Goal: Task Accomplishment & Management: Use online tool/utility

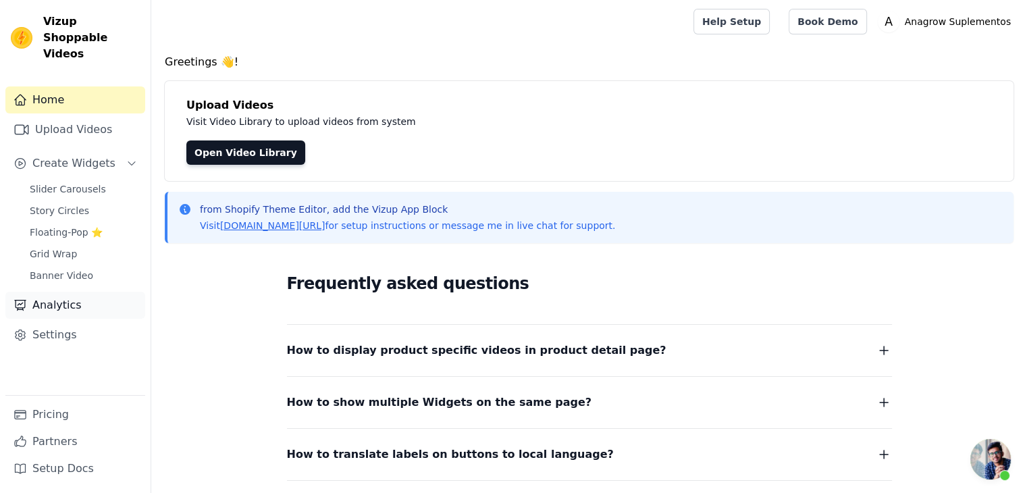
scroll to position [369, 0]
click at [59, 116] on link "Upload Videos" at bounding box center [75, 129] width 140 height 27
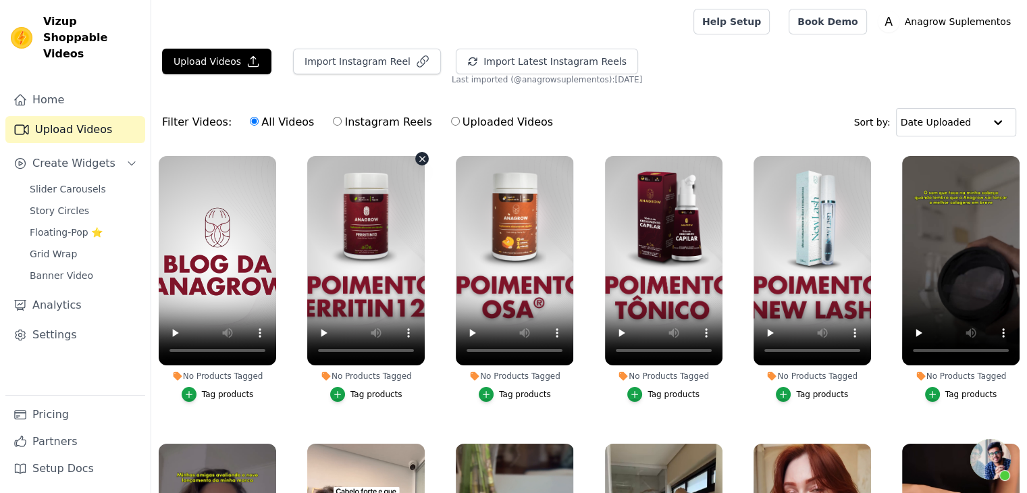
scroll to position [370, 0]
click at [436, 396] on ul "No Products Tagged Tag products No Products Tagged Tag products No Products Tag…" at bounding box center [588, 373] width 875 height 450
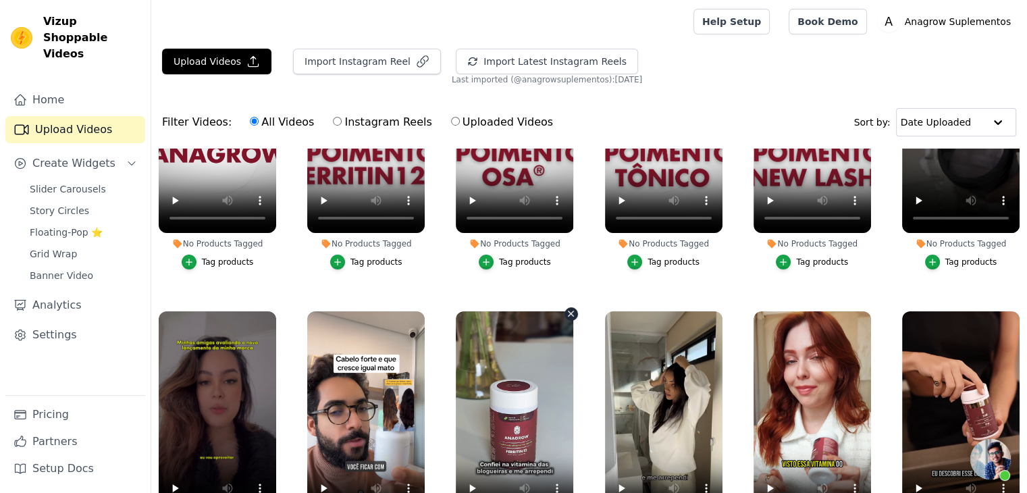
scroll to position [0, 0]
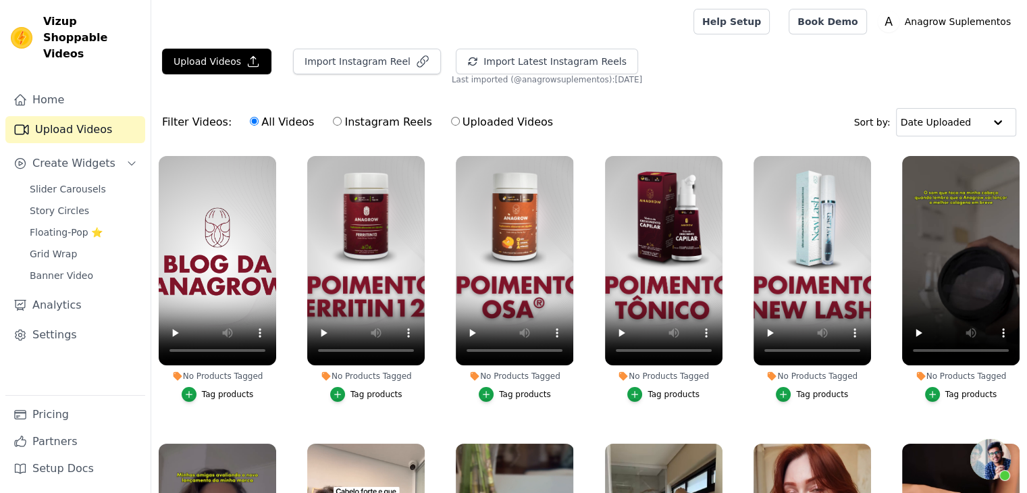
click at [462, 128] on label "Uploaded Videos" at bounding box center [501, 122] width 103 height 18
click at [460, 126] on input "Uploaded Videos" at bounding box center [455, 121] width 9 height 9
radio input "true"
click at [264, 152] on div "No Products Tagged Tag products" at bounding box center [217, 281] width 132 height 266
click at [86, 182] on span "Slider Carousels" at bounding box center [68, 188] width 76 height 13
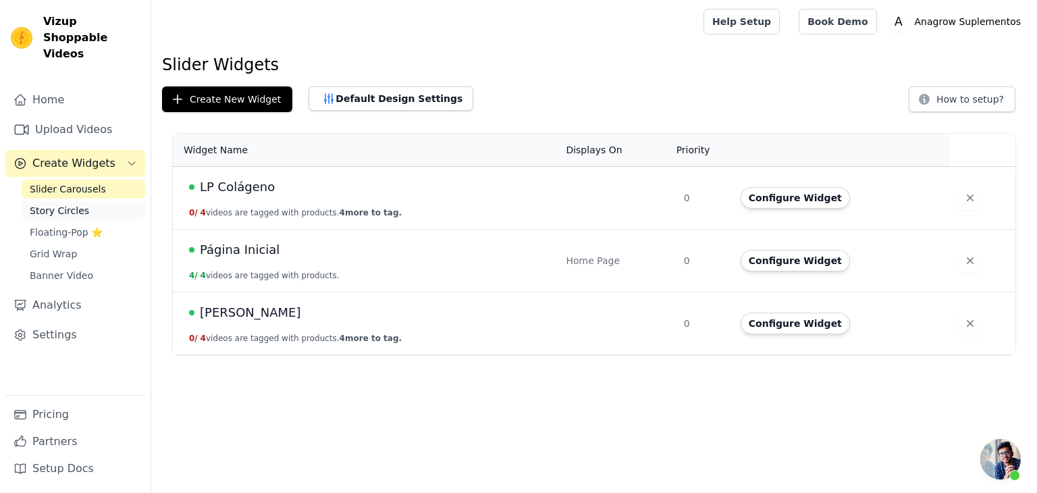
click at [64, 204] on span "Story Circles" at bounding box center [59, 210] width 59 height 13
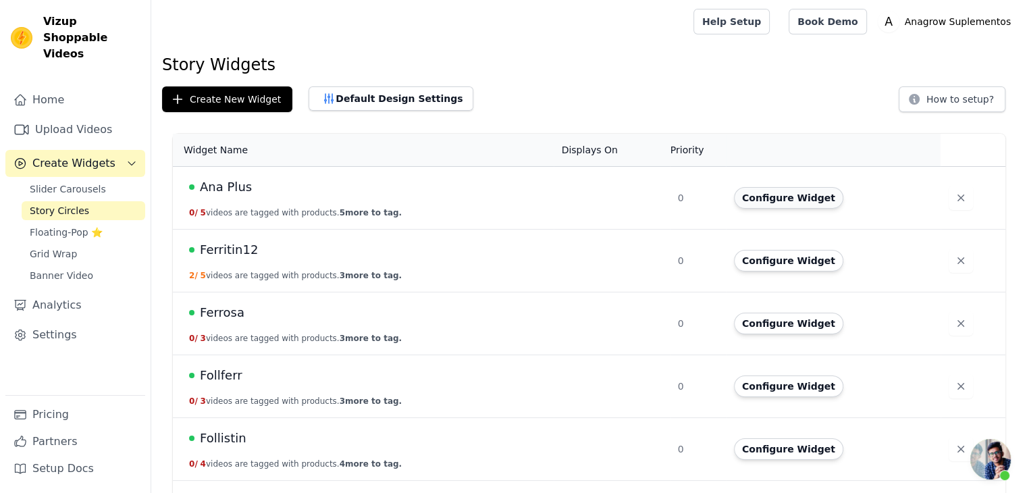
click at [775, 200] on button "Configure Widget" at bounding box center [788, 198] width 109 height 22
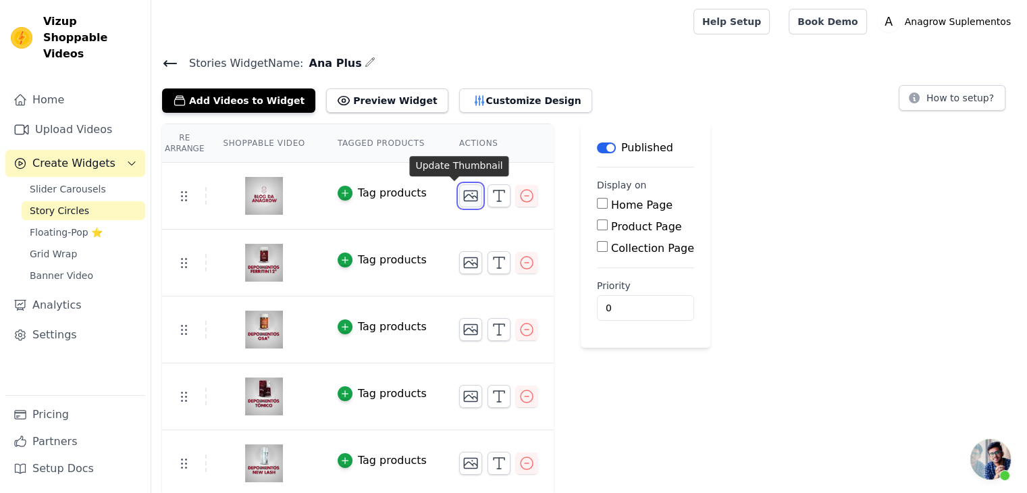
click at [464, 191] on icon "button" at bounding box center [470, 196] width 13 height 10
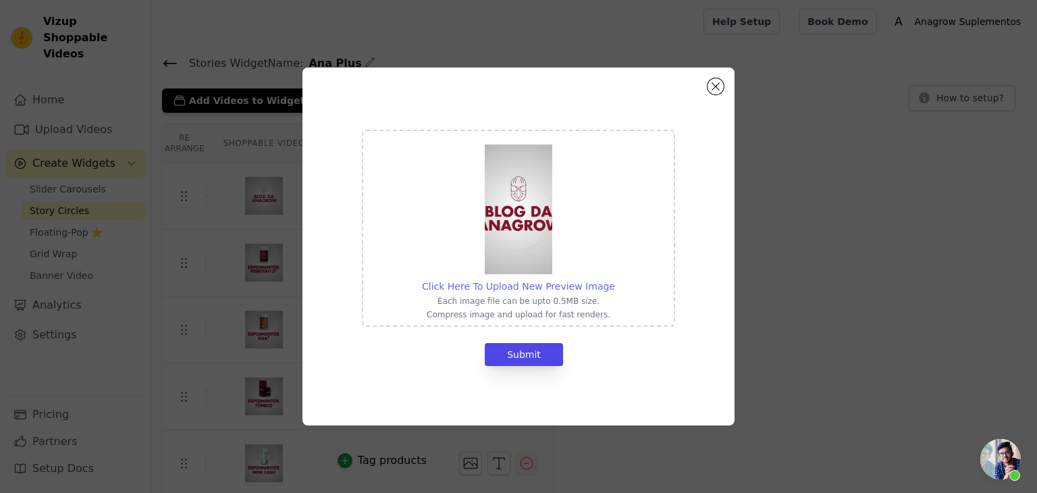
click at [559, 279] on div "Click Here To Upload New Preview Image Each image file can be upto 0.5MB size. …" at bounding box center [518, 228] width 193 height 184
click at [614, 279] on input "Click Here To Upload New Preview Image Each image file can be upto 0.5MB size. …" at bounding box center [614, 279] width 1 height 1
type input "C:\fakepath\Captura de tela 2025-08-20 115144.png"
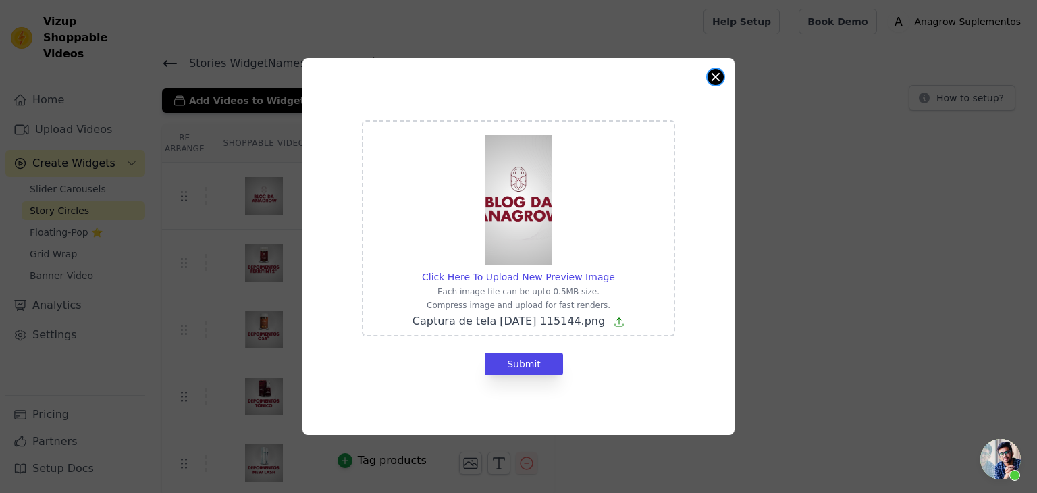
click at [713, 80] on button "Close modal" at bounding box center [715, 77] width 16 height 16
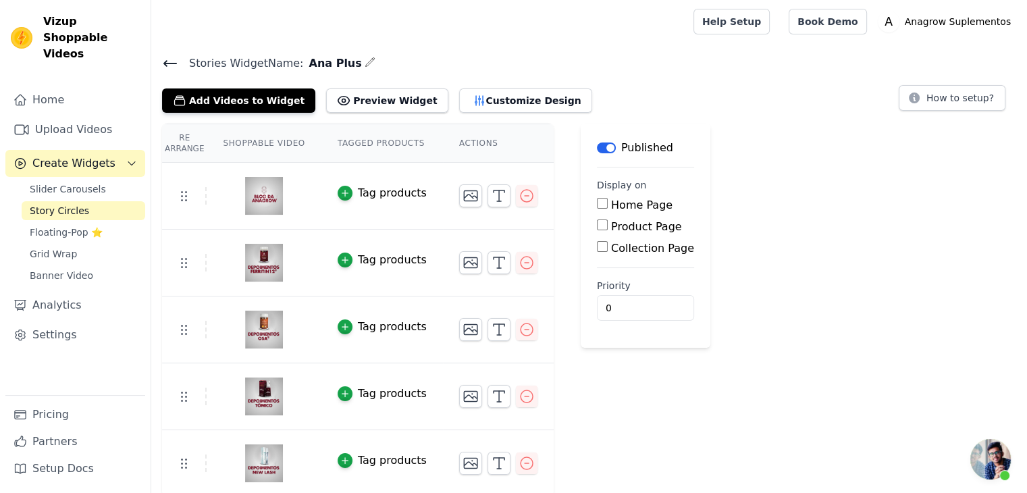
click at [268, 194] on img at bounding box center [264, 195] width 38 height 65
click at [491, 196] on icon "button" at bounding box center [499, 196] width 16 height 16
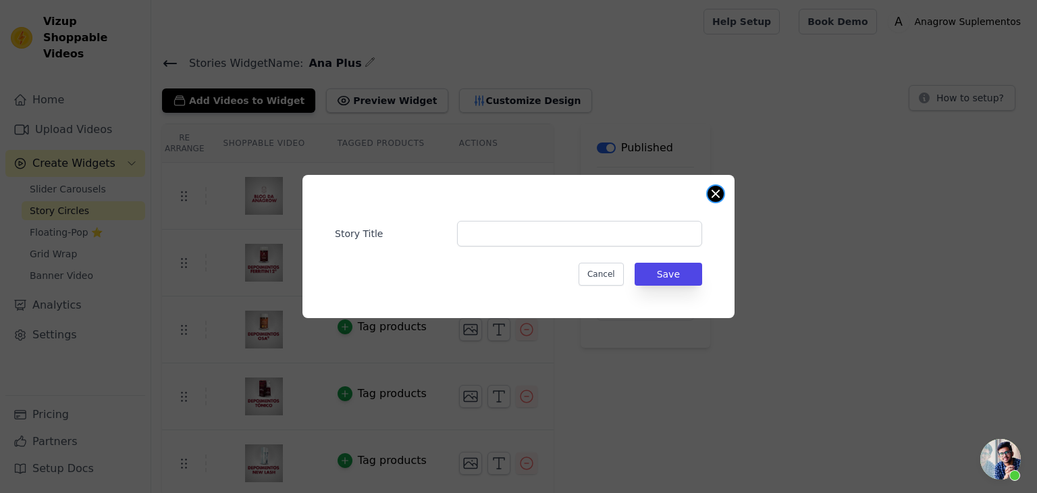
click at [712, 196] on button "Close modal" at bounding box center [715, 194] width 16 height 16
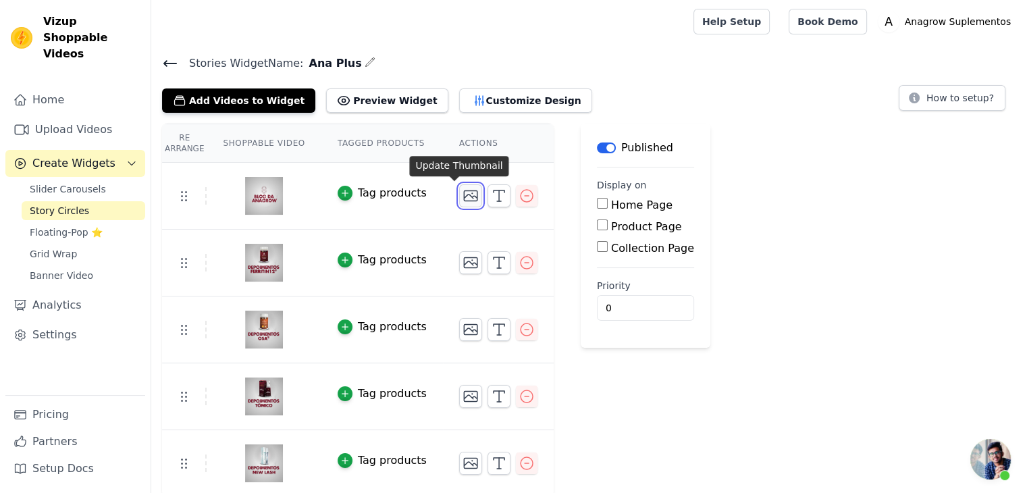
click at [462, 194] on icon "button" at bounding box center [470, 196] width 16 height 16
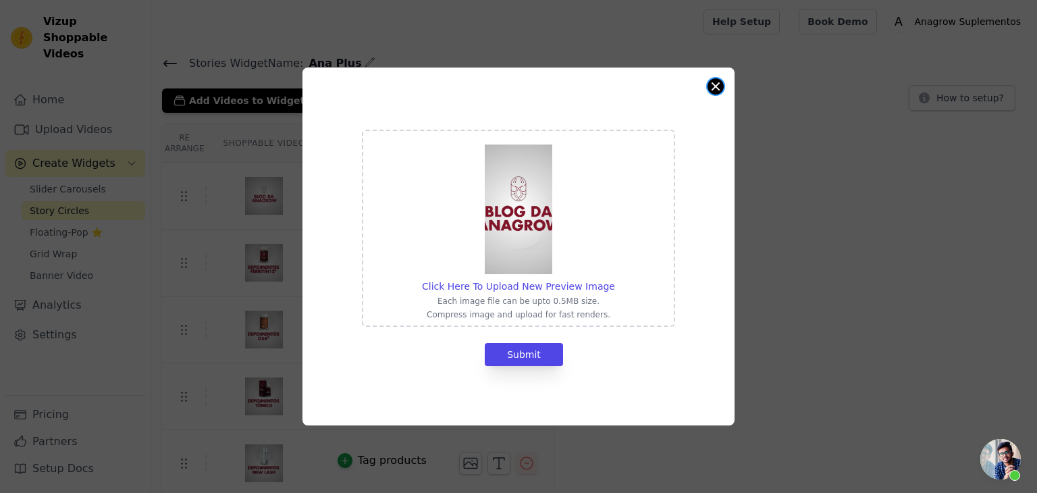
click at [712, 85] on button "Close modal" at bounding box center [715, 86] width 16 height 16
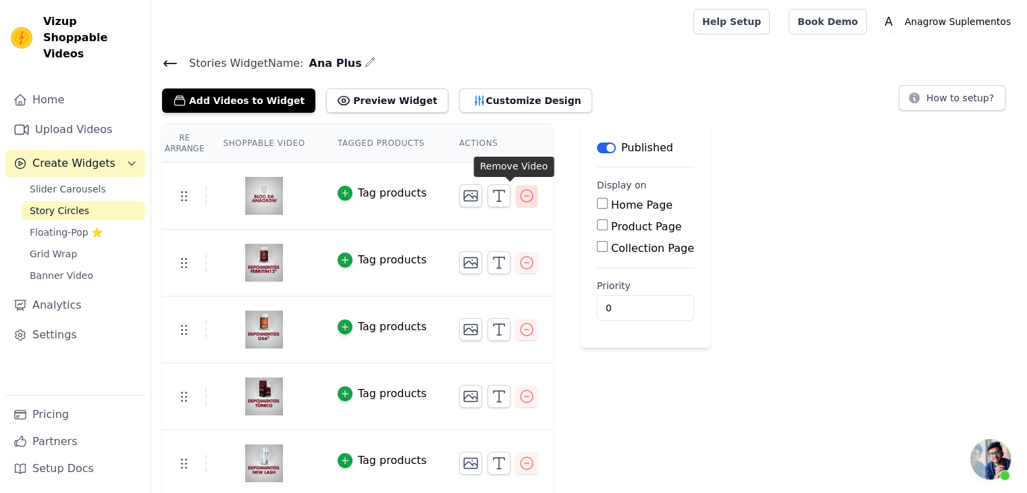
click at [520, 200] on icon "button" at bounding box center [526, 196] width 12 height 12
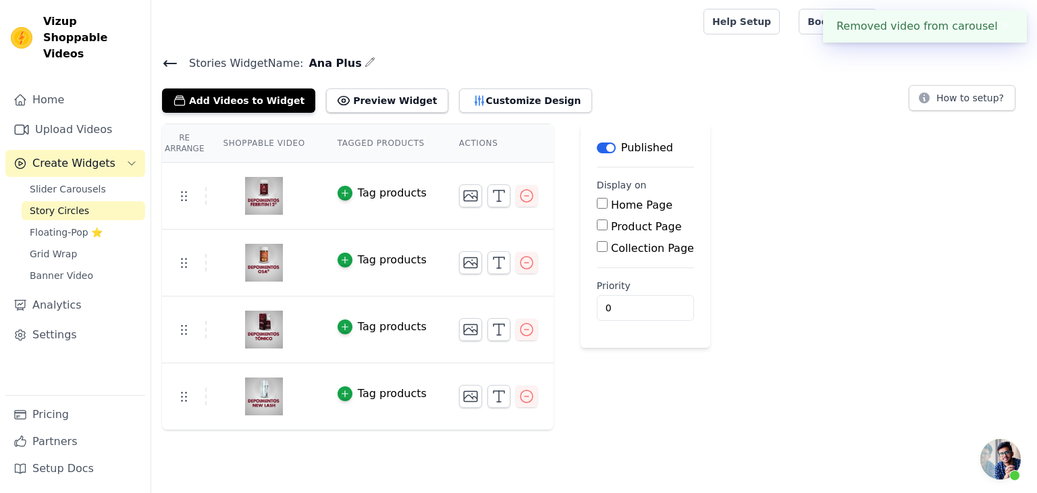
drag, startPoint x: 507, startPoint y: 192, endPoint x: 515, endPoint y: 227, distance: 35.4
click at [518, 193] on icon "button" at bounding box center [526, 196] width 16 height 16
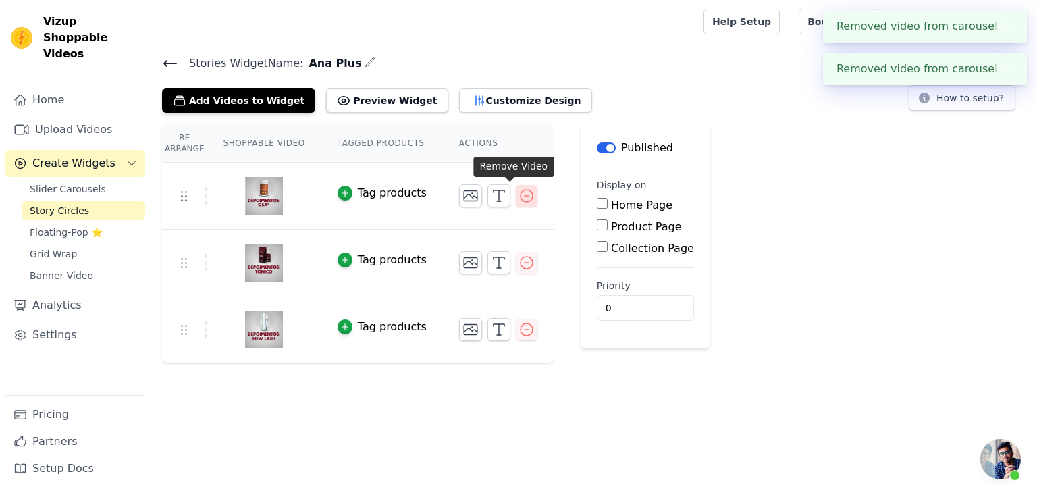
click at [518, 193] on icon "button" at bounding box center [526, 196] width 16 height 16
drag, startPoint x: 510, startPoint y: 196, endPoint x: 498, endPoint y: 301, distance: 105.3
click at [518, 198] on icon "button" at bounding box center [526, 196] width 16 height 16
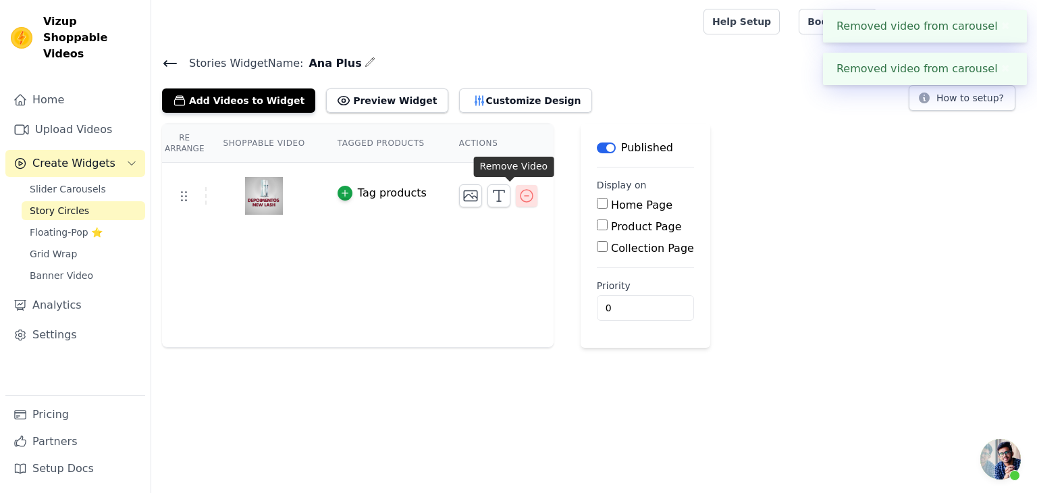
drag, startPoint x: 505, startPoint y: 194, endPoint x: 506, endPoint y: 200, distance: 6.9
click at [518, 194] on icon "button" at bounding box center [526, 196] width 16 height 16
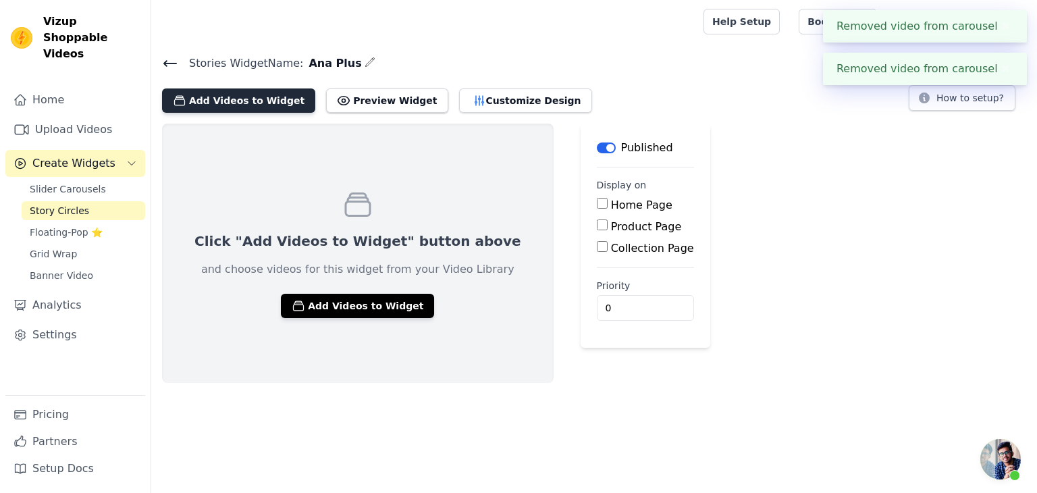
click at [257, 100] on button "Add Videos to Widget" at bounding box center [238, 100] width 153 height 24
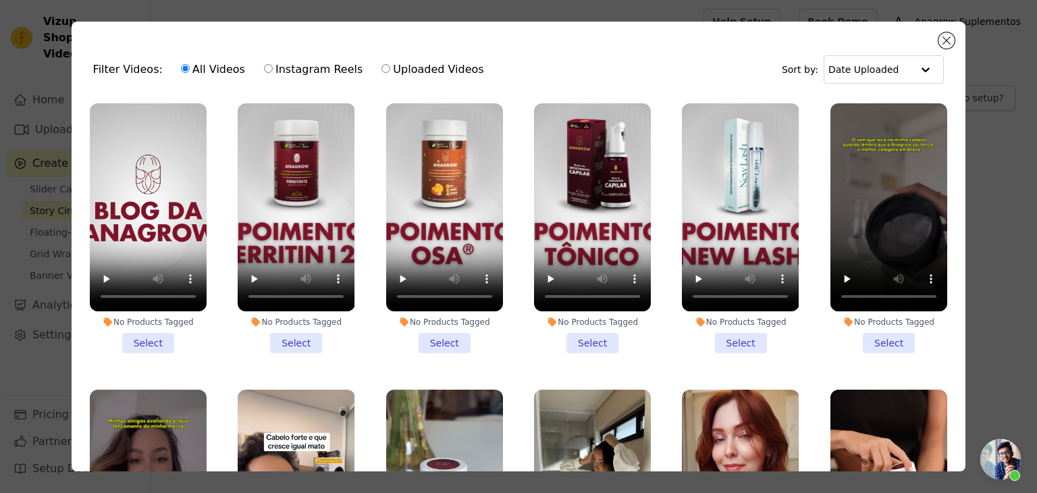
click at [381, 70] on input "Uploaded Videos" at bounding box center [385, 68] width 9 height 9
radio input "true"
click at [218, 323] on ul "No Products Tagged Select No Products Tagged Select No Products Tagged Select N…" at bounding box center [518, 321] width 873 height 450
click at [150, 340] on li "No Products Tagged Select" at bounding box center [148, 228] width 117 height 250
click at [0, 0] on input "No Products Tagged Select" at bounding box center [0, 0] width 0 height 0
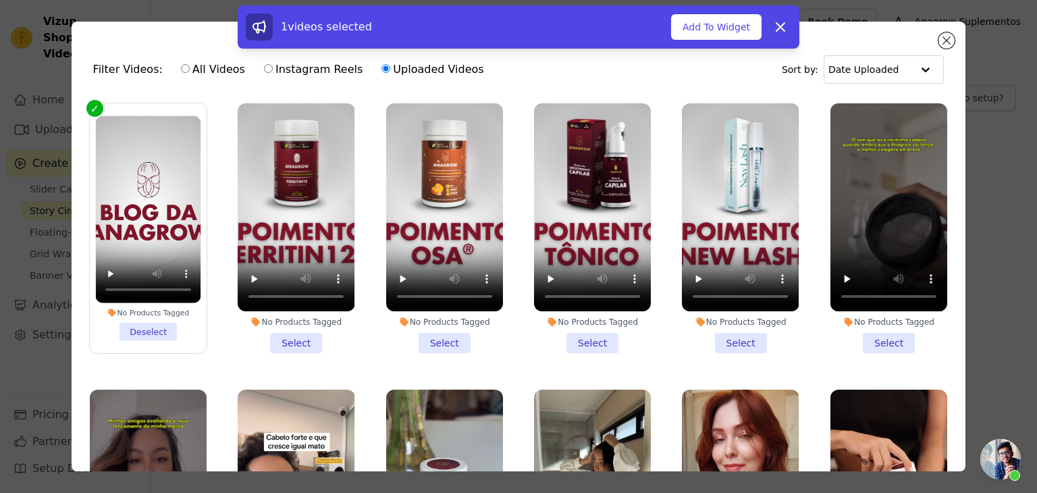
click at [289, 341] on li "No Products Tagged Select" at bounding box center [296, 228] width 117 height 250
click at [0, 0] on input "No Products Tagged Select" at bounding box center [0, 0] width 0 height 0
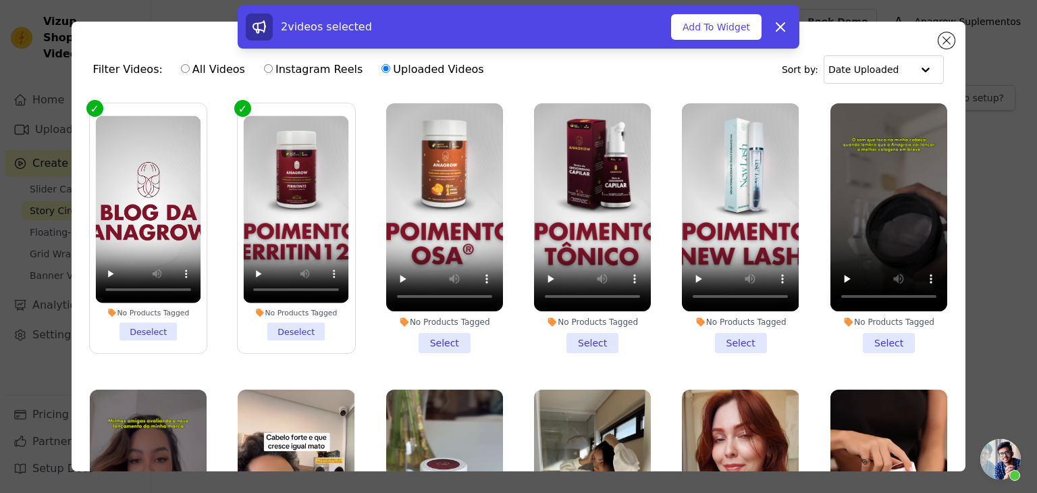
click at [426, 341] on li "No Products Tagged Select" at bounding box center [444, 228] width 117 height 250
click at [0, 0] on input "No Products Tagged Select" at bounding box center [0, 0] width 0 height 0
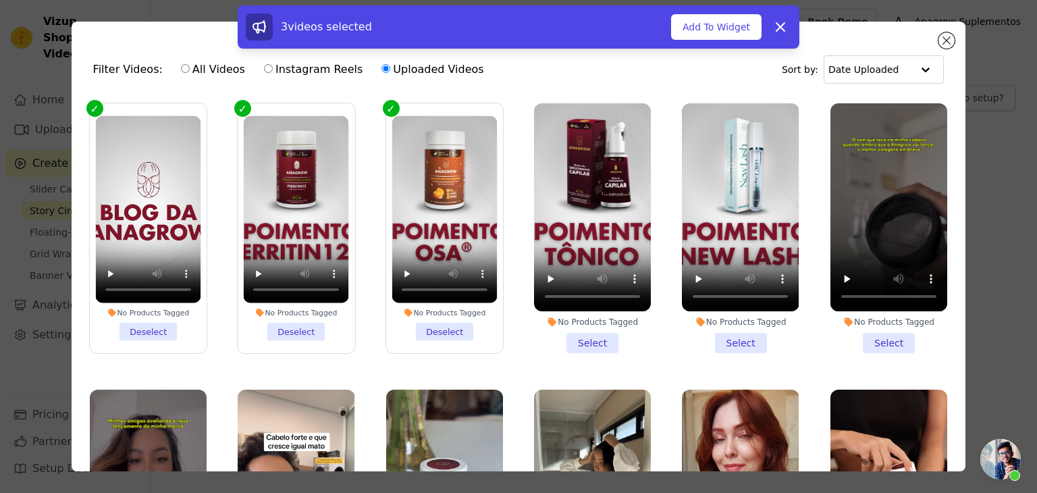
click at [583, 341] on li "No Products Tagged Select" at bounding box center [592, 228] width 117 height 250
click at [0, 0] on input "No Products Tagged Select" at bounding box center [0, 0] width 0 height 0
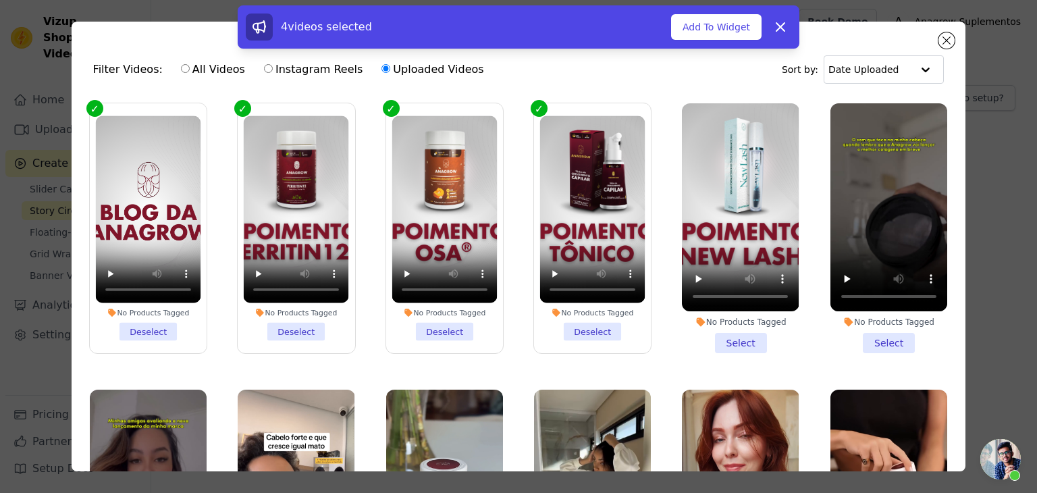
click at [720, 335] on li "No Products Tagged Select" at bounding box center [740, 228] width 117 height 250
click at [0, 0] on input "No Products Tagged Select" at bounding box center [0, 0] width 0 height 0
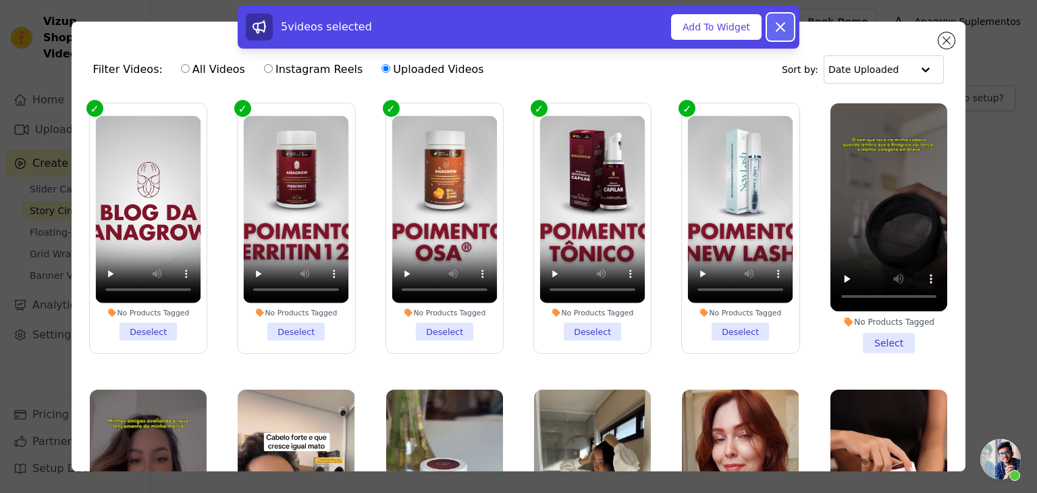
click at [785, 25] on icon at bounding box center [780, 27] width 16 height 16
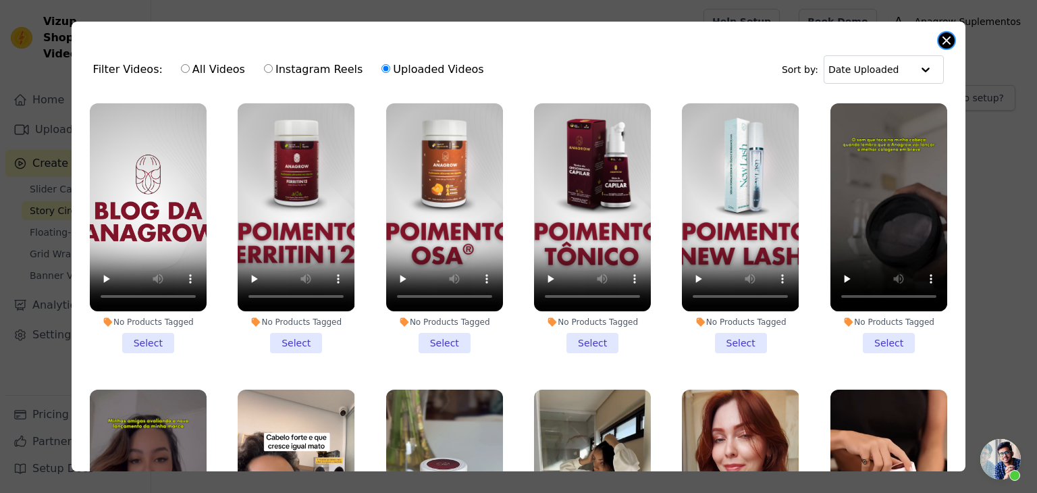
click at [945, 38] on button "Close modal" at bounding box center [946, 40] width 16 height 16
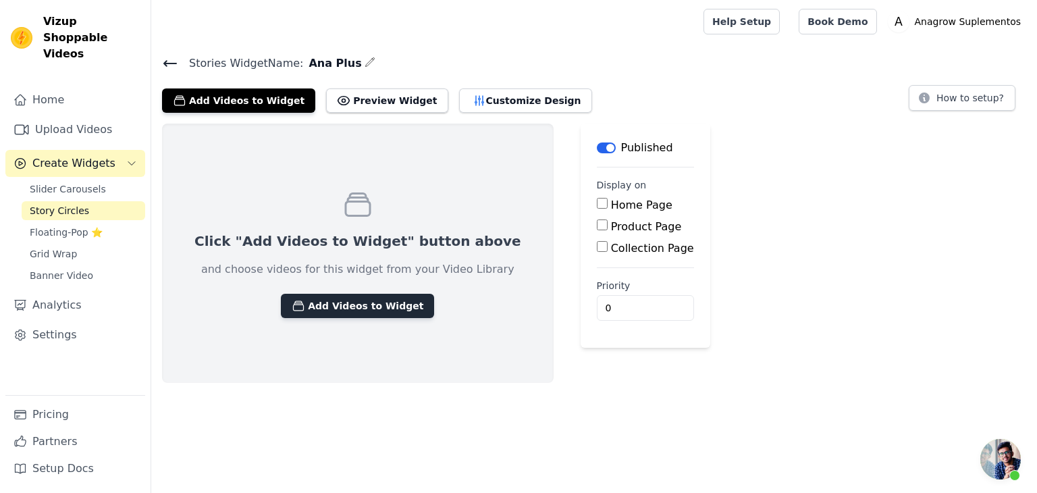
click at [372, 300] on button "Add Videos to Widget" at bounding box center [357, 306] width 153 height 24
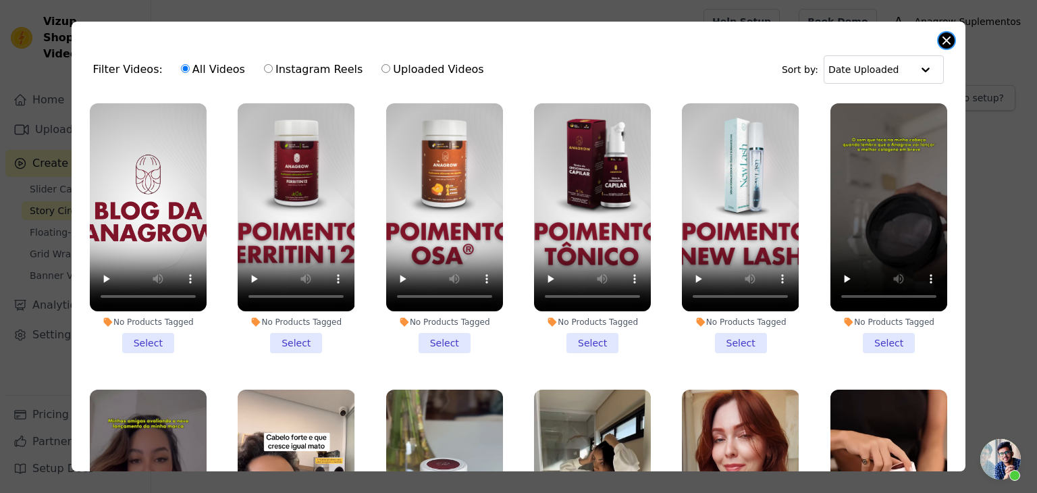
click at [945, 37] on button "Close modal" at bounding box center [946, 40] width 16 height 16
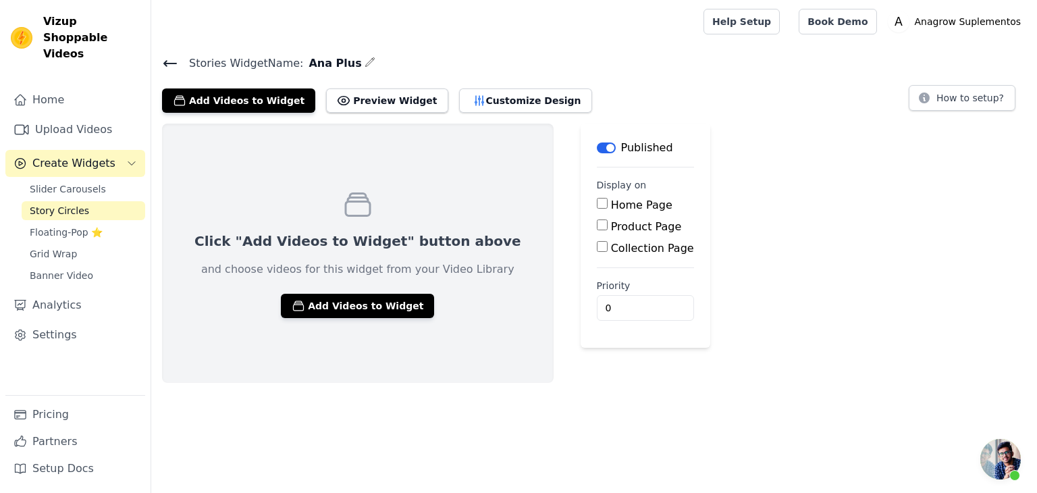
click at [769, 238] on div "Click "Add Videos to Widget" button above and choose videos for this widget fro…" at bounding box center [594, 253] width 886 height 259
click at [167, 56] on icon at bounding box center [170, 63] width 16 height 16
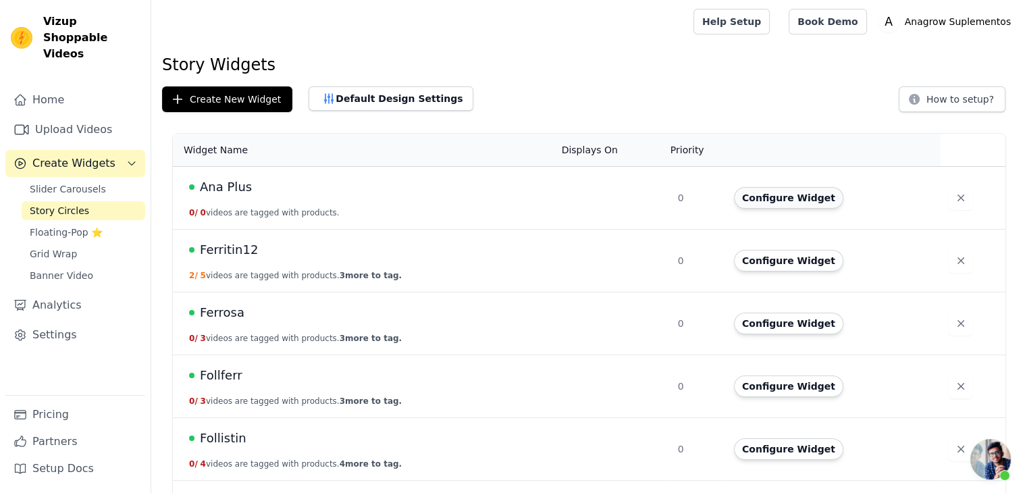
click at [757, 187] on button "Configure Widget" at bounding box center [788, 198] width 109 height 22
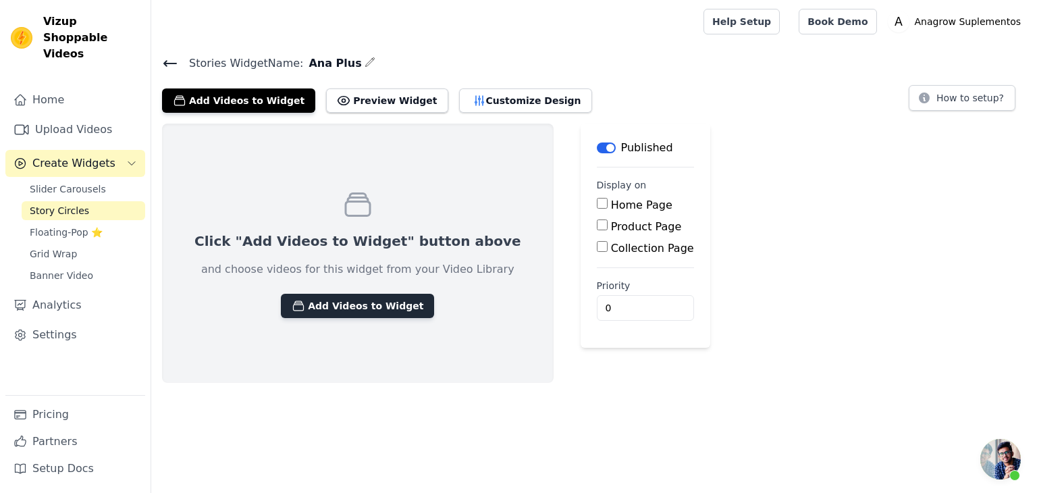
click at [292, 300] on icon "button" at bounding box center [298, 305] width 13 height 13
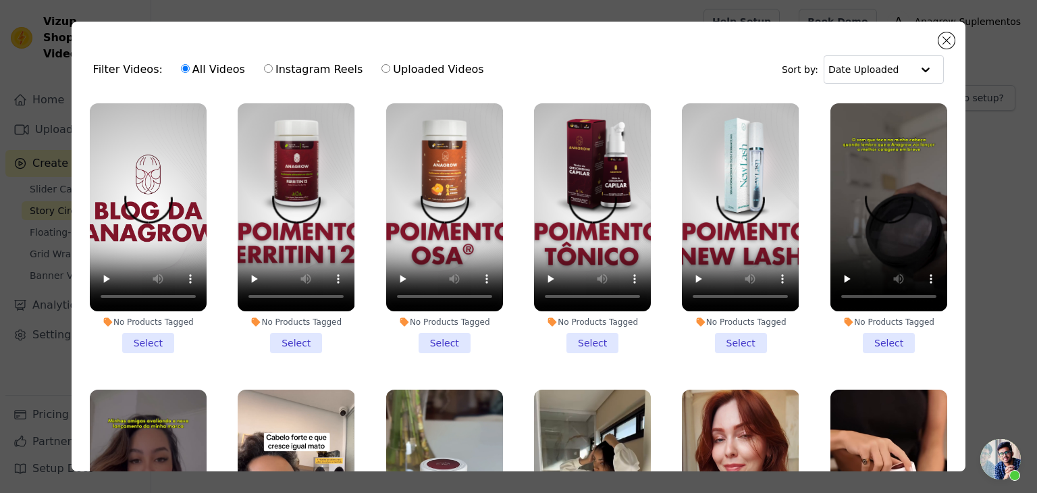
click at [141, 335] on li "No Products Tagged Select" at bounding box center [148, 228] width 117 height 250
click at [0, 0] on input "No Products Tagged Select" at bounding box center [0, 0] width 0 height 0
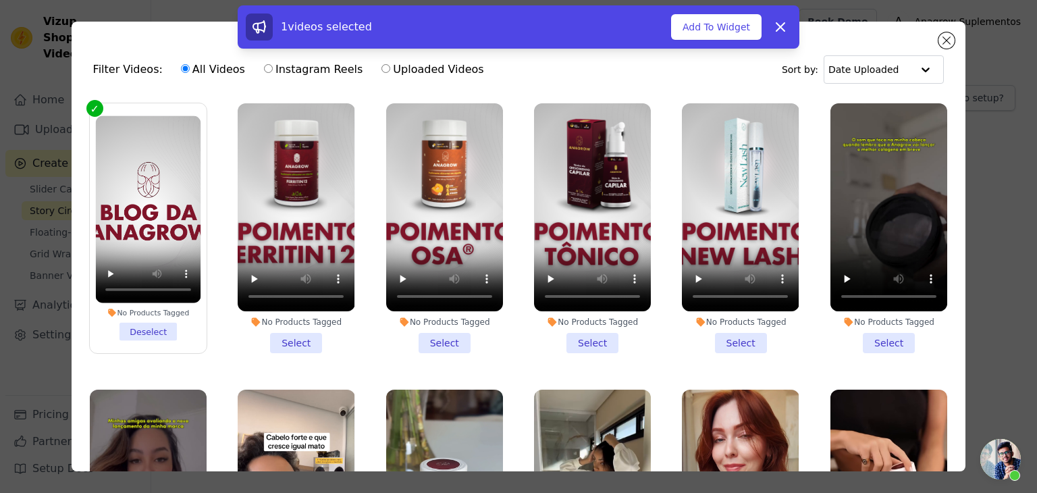
click at [286, 332] on li "No Products Tagged Select" at bounding box center [296, 228] width 117 height 250
click at [0, 0] on input "No Products Tagged Select" at bounding box center [0, 0] width 0 height 0
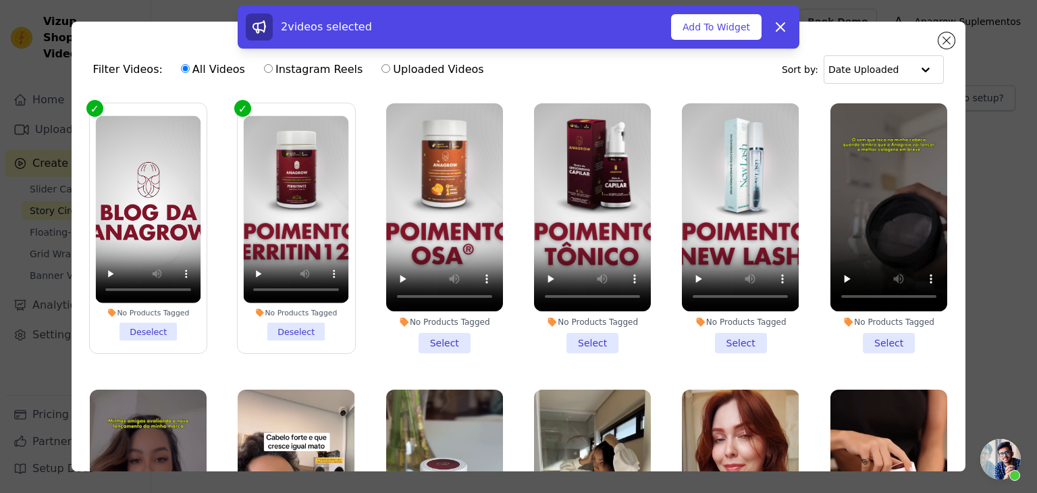
click at [437, 341] on li "No Products Tagged Select" at bounding box center [444, 228] width 117 height 250
click at [0, 0] on input "No Products Tagged Select" at bounding box center [0, 0] width 0 height 0
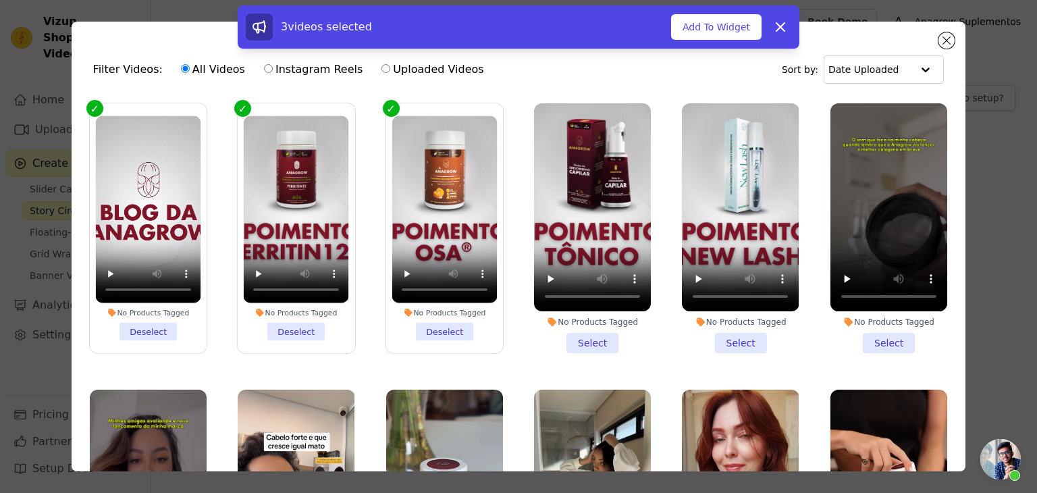
click at [579, 330] on li "No Products Tagged Select" at bounding box center [592, 228] width 117 height 250
click at [0, 0] on input "No Products Tagged Select" at bounding box center [0, 0] width 0 height 0
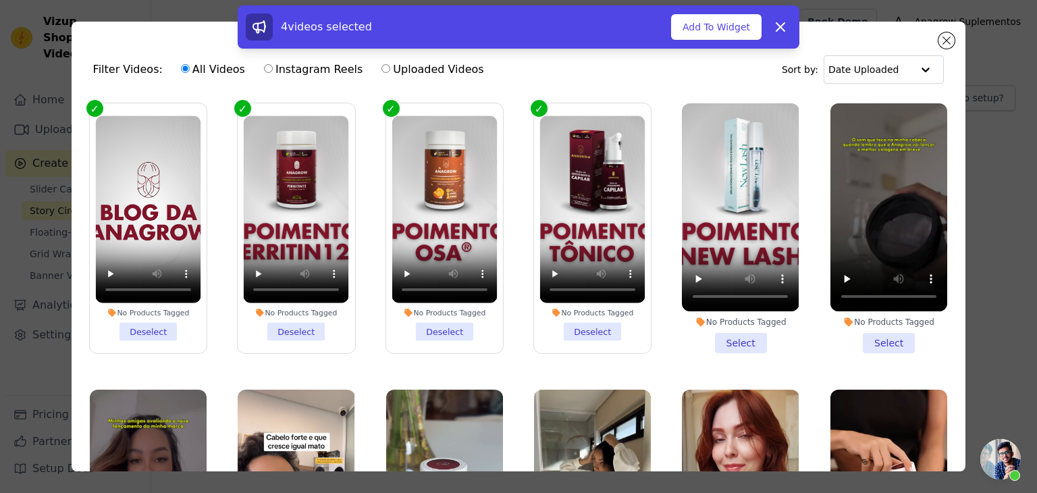
click at [740, 344] on li "No Products Tagged Select" at bounding box center [740, 228] width 117 height 250
click at [0, 0] on input "No Products Tagged Select" at bounding box center [0, 0] width 0 height 0
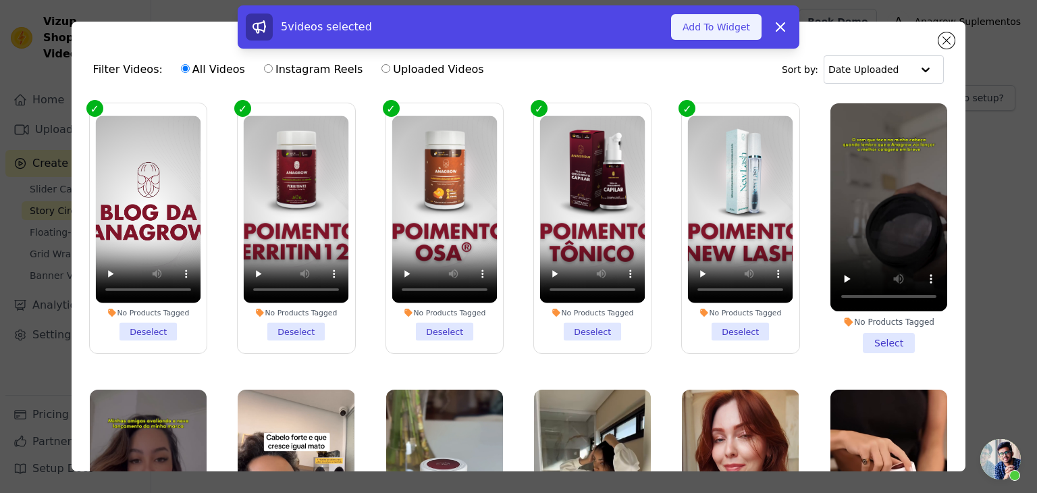
click at [724, 22] on button "Add To Widget" at bounding box center [716, 27] width 90 height 26
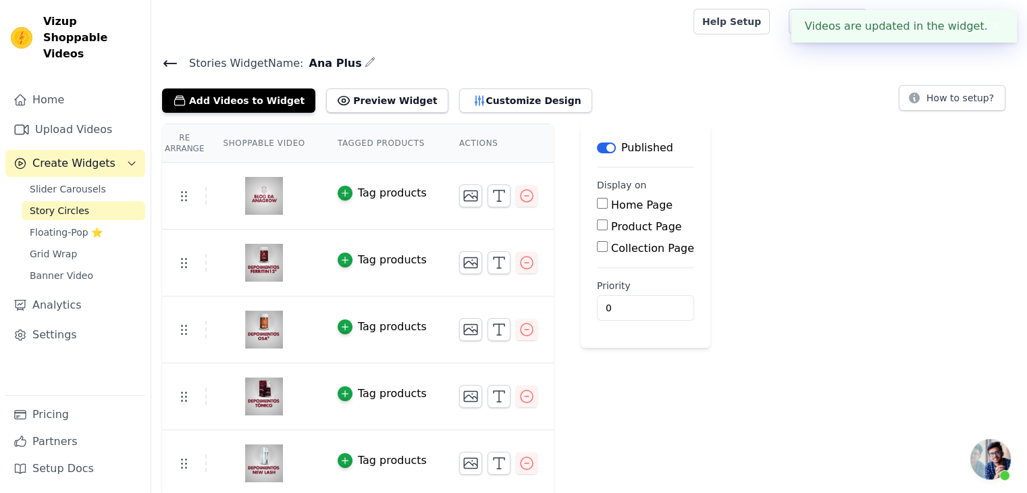
click at [245, 184] on img at bounding box center [264, 195] width 38 height 65
click at [464, 192] on icon "button" at bounding box center [470, 196] width 13 height 10
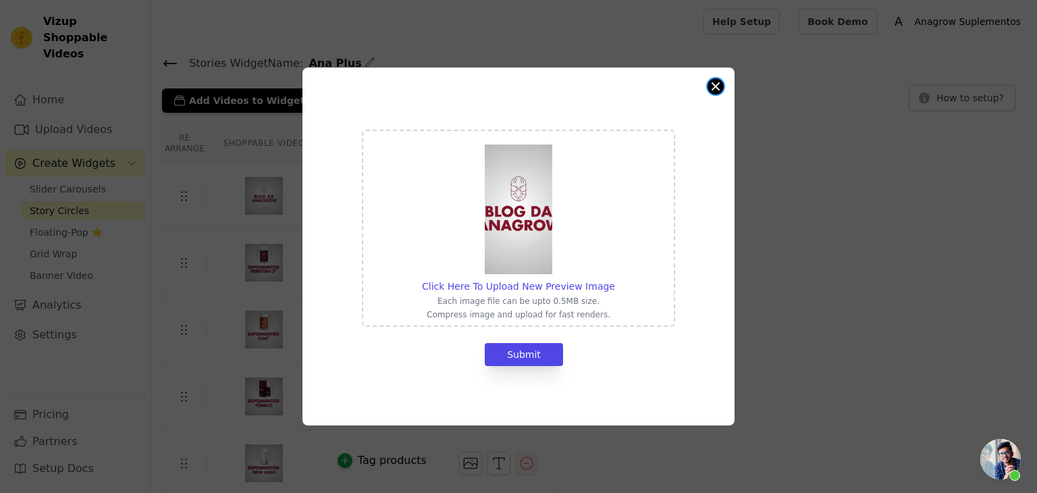
click at [717, 85] on button "Close modal" at bounding box center [715, 86] width 16 height 16
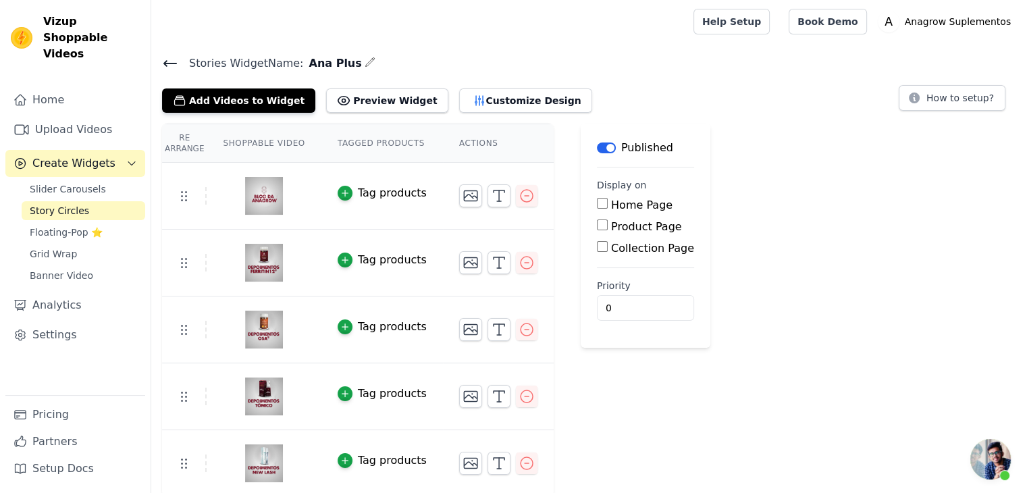
click at [178, 67] on icon at bounding box center [170, 63] width 16 height 16
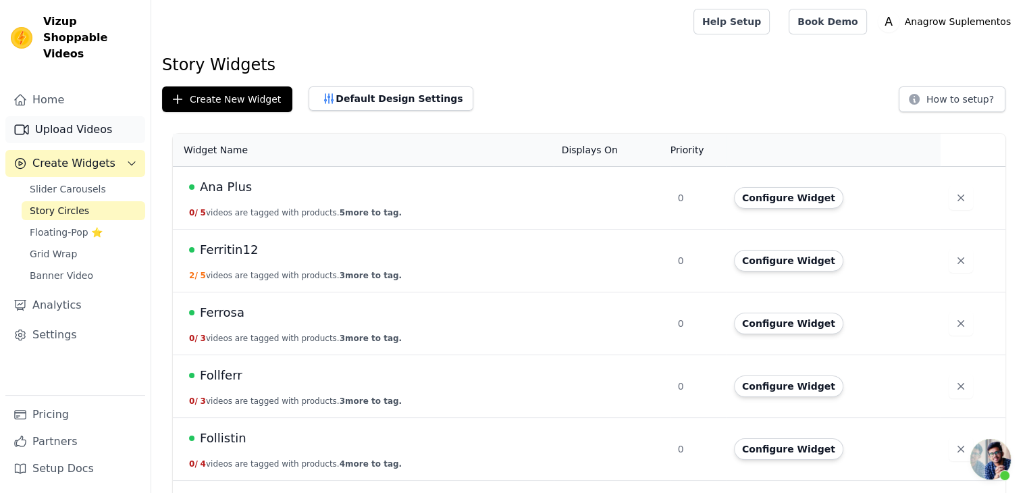
click at [62, 118] on link "Upload Videos" at bounding box center [75, 129] width 140 height 27
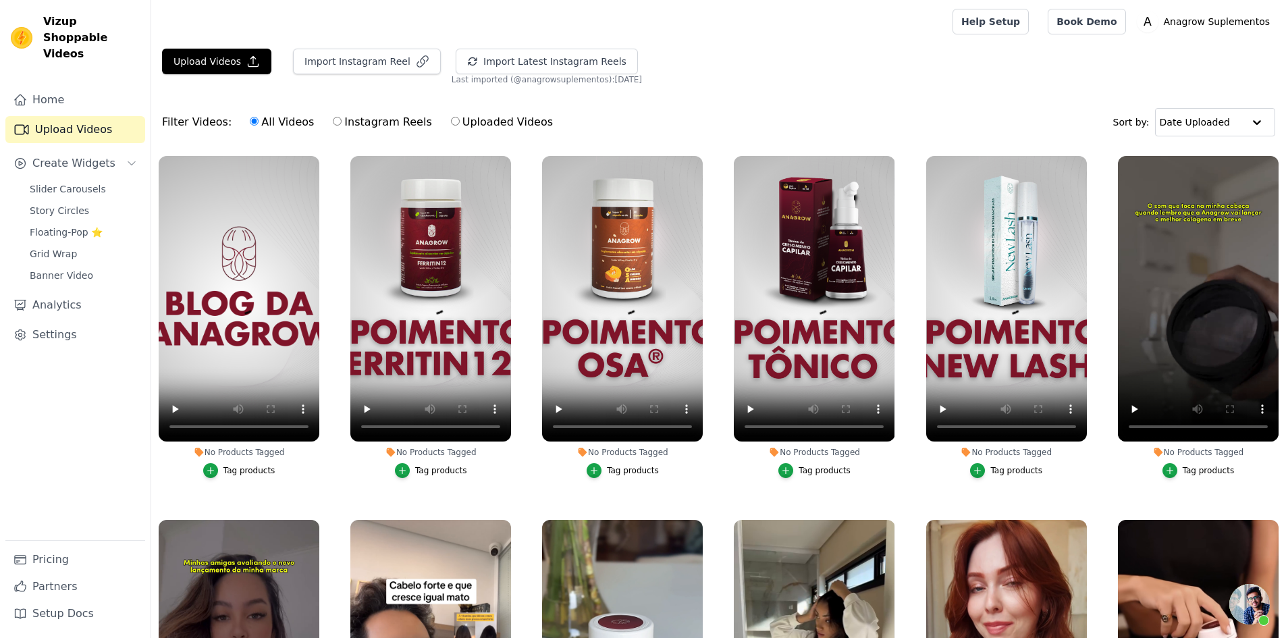
scroll to position [266, 0]
click at [1036, 159] on icon "button" at bounding box center [1083, 158] width 5 height 5
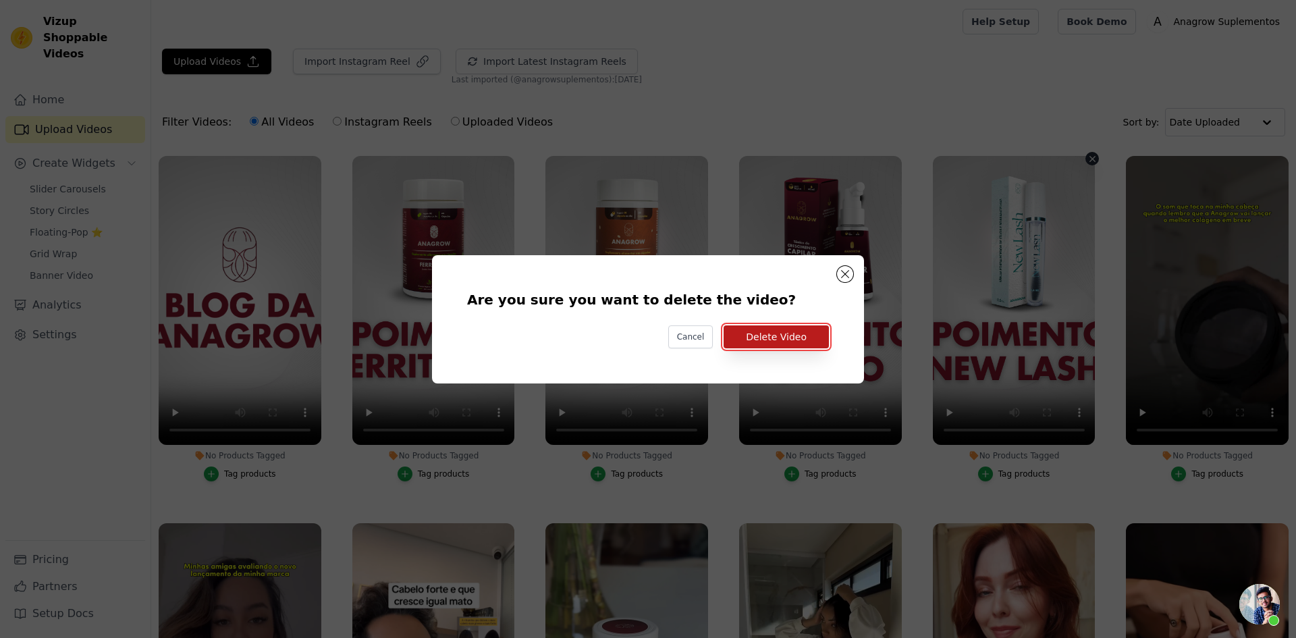
click at [794, 327] on button "Delete Video" at bounding box center [776, 336] width 105 height 23
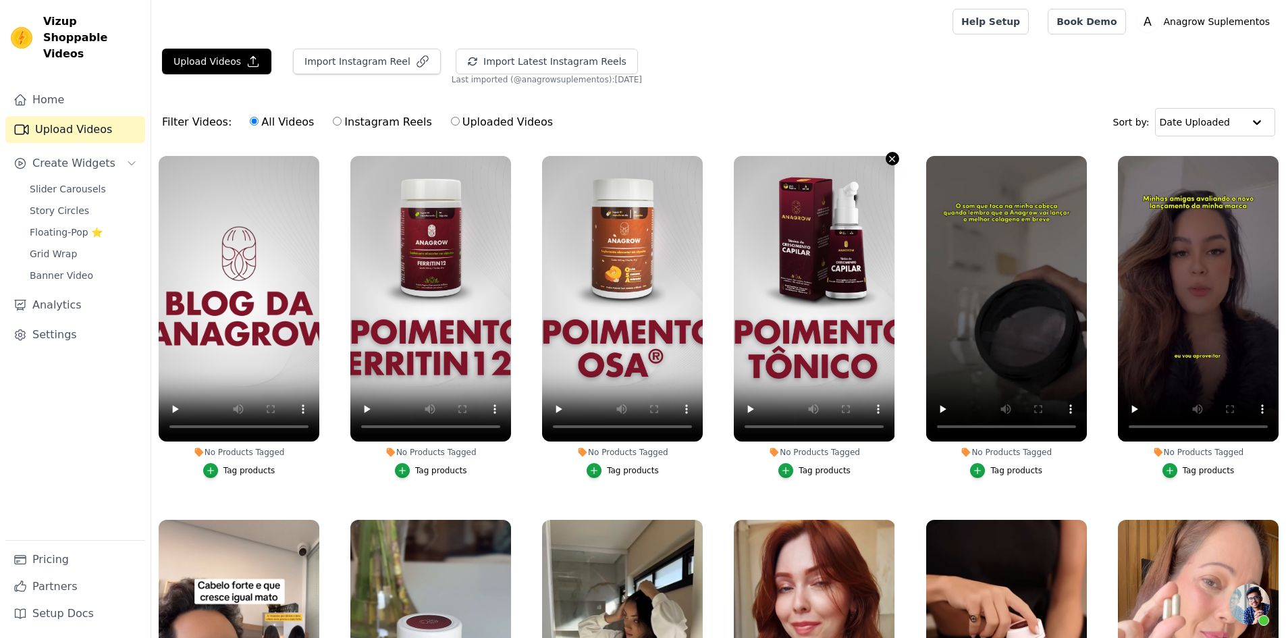
click at [887, 159] on icon "button" at bounding box center [892, 159] width 10 height 10
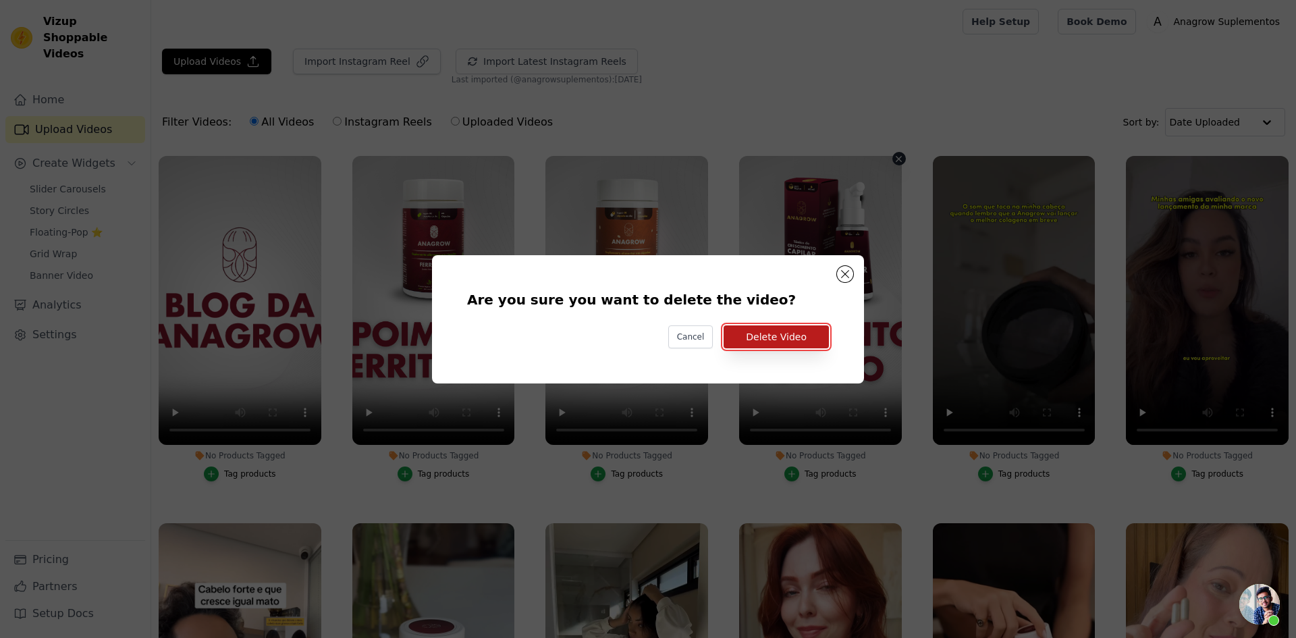
click at [804, 329] on button "Delete Video" at bounding box center [776, 336] width 105 height 23
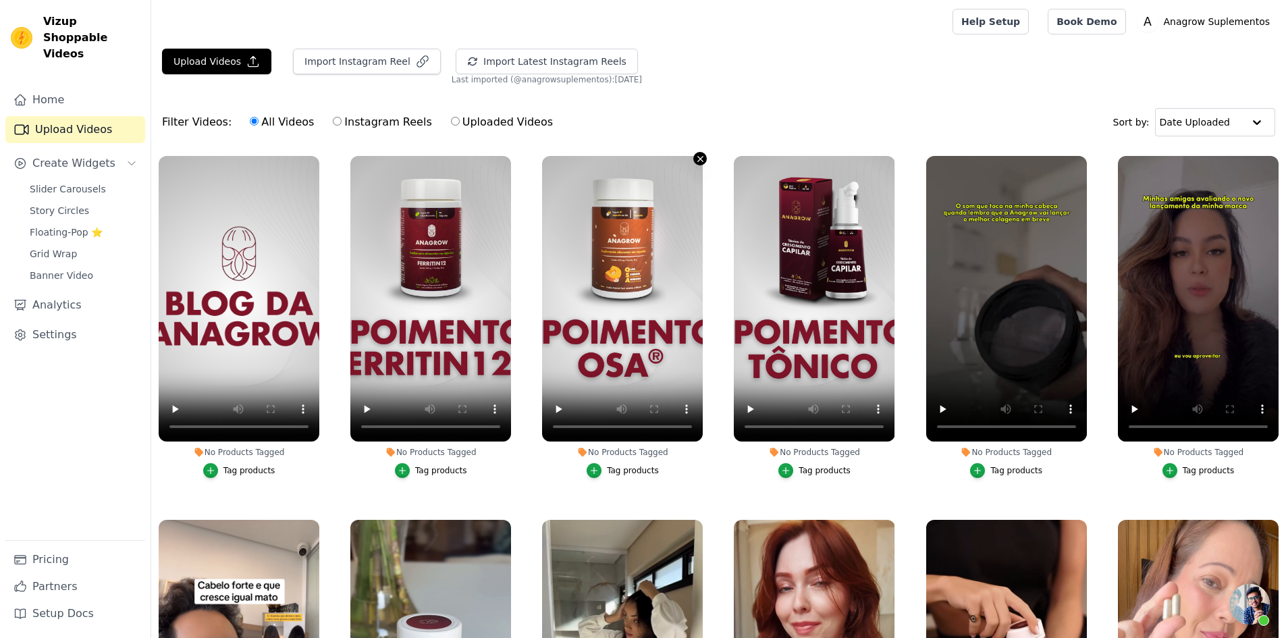
click at [695, 157] on icon "button" at bounding box center [700, 159] width 10 height 10
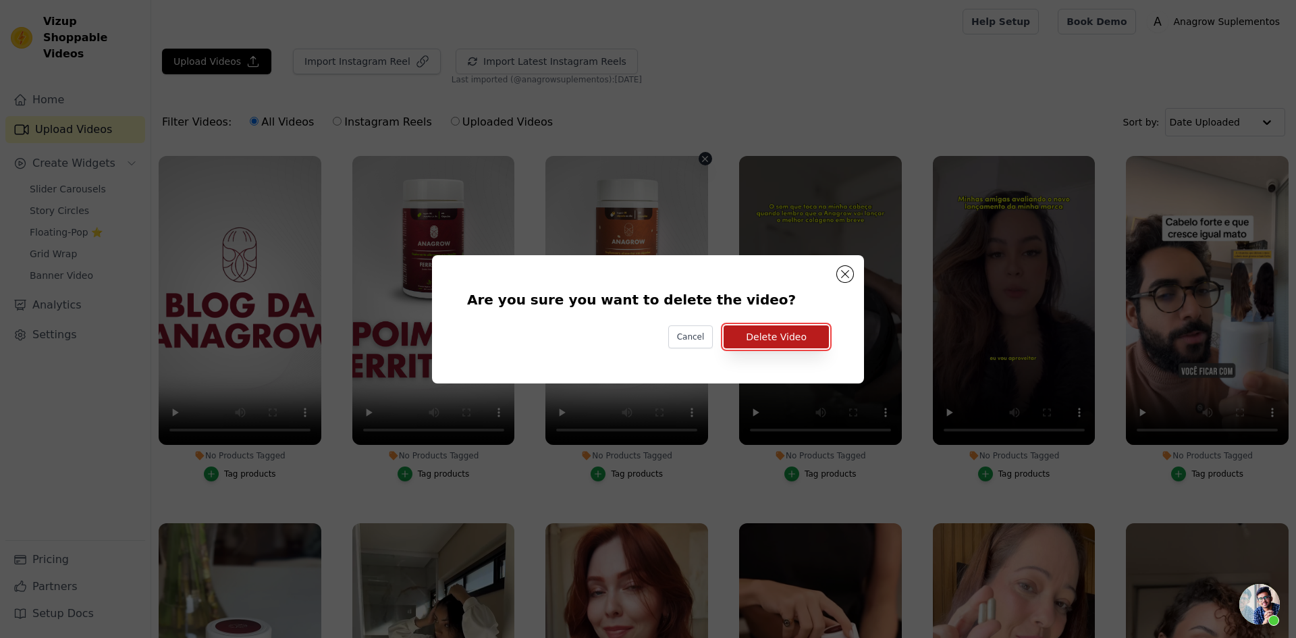
click at [762, 337] on button "Delete Video" at bounding box center [776, 336] width 105 height 23
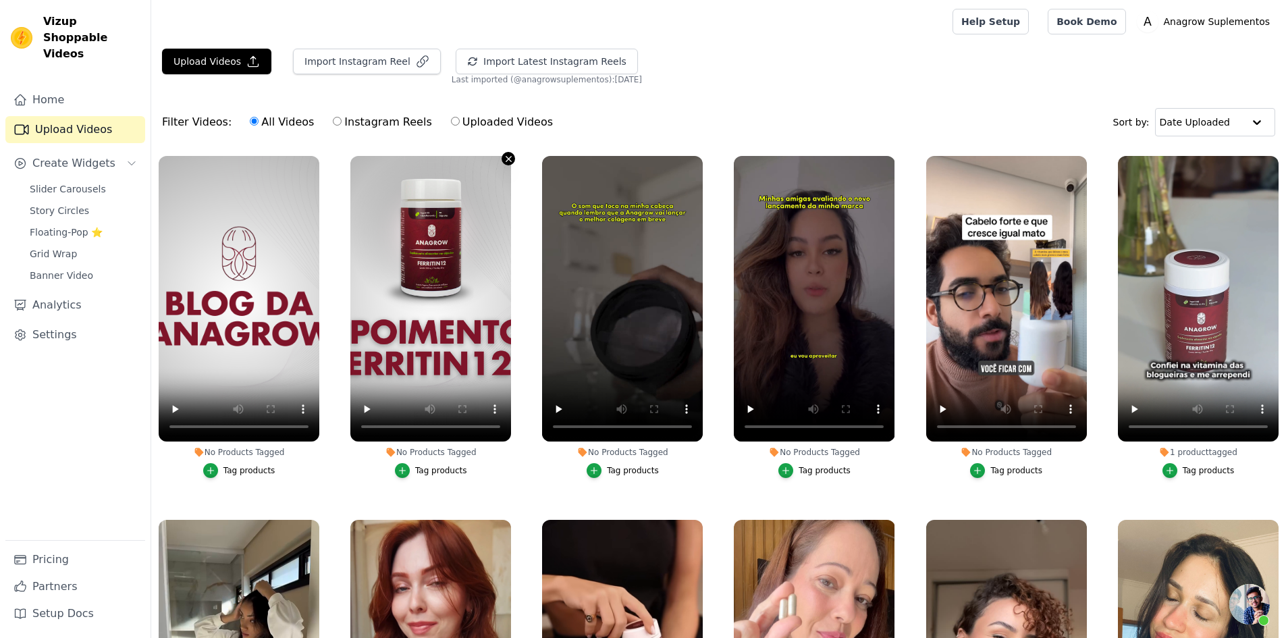
click at [504, 157] on icon "button" at bounding box center [509, 159] width 10 height 10
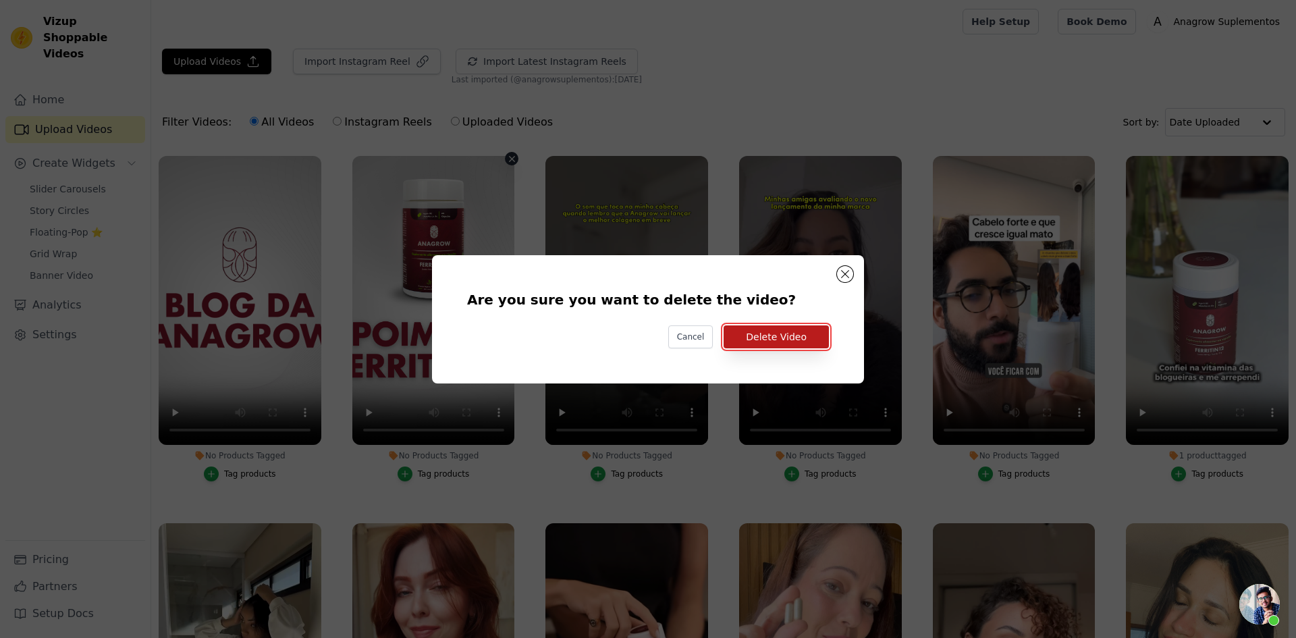
click at [790, 340] on button "Delete Video" at bounding box center [776, 336] width 105 height 23
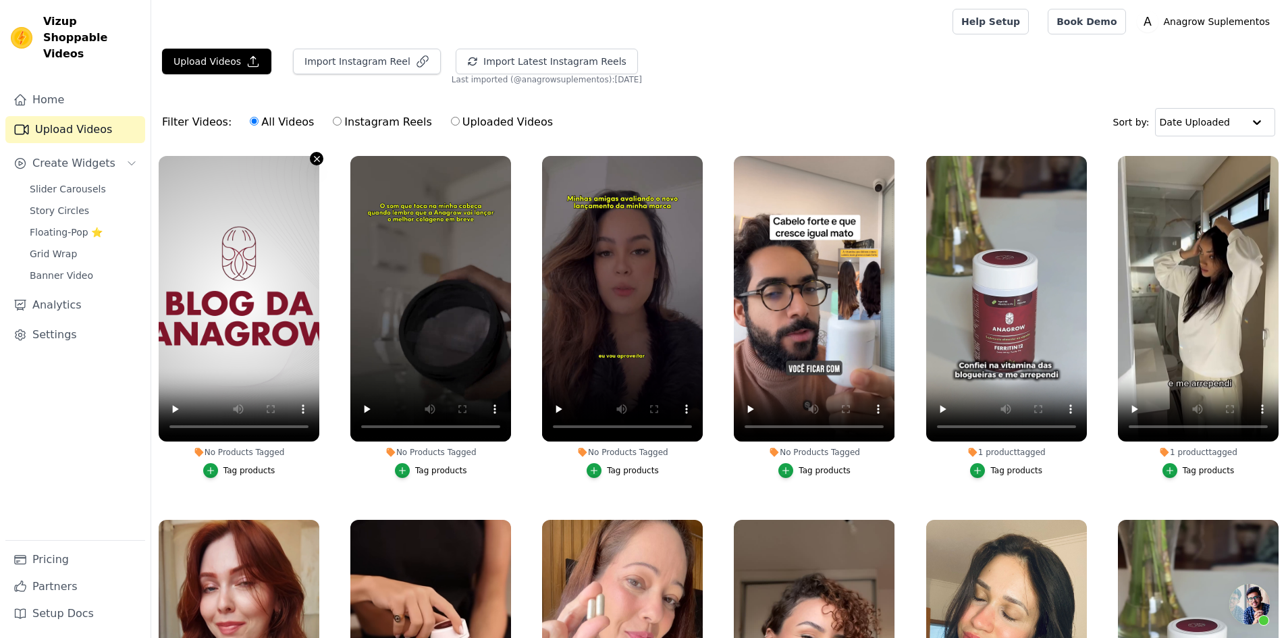
click at [315, 156] on icon "button" at bounding box center [317, 159] width 10 height 10
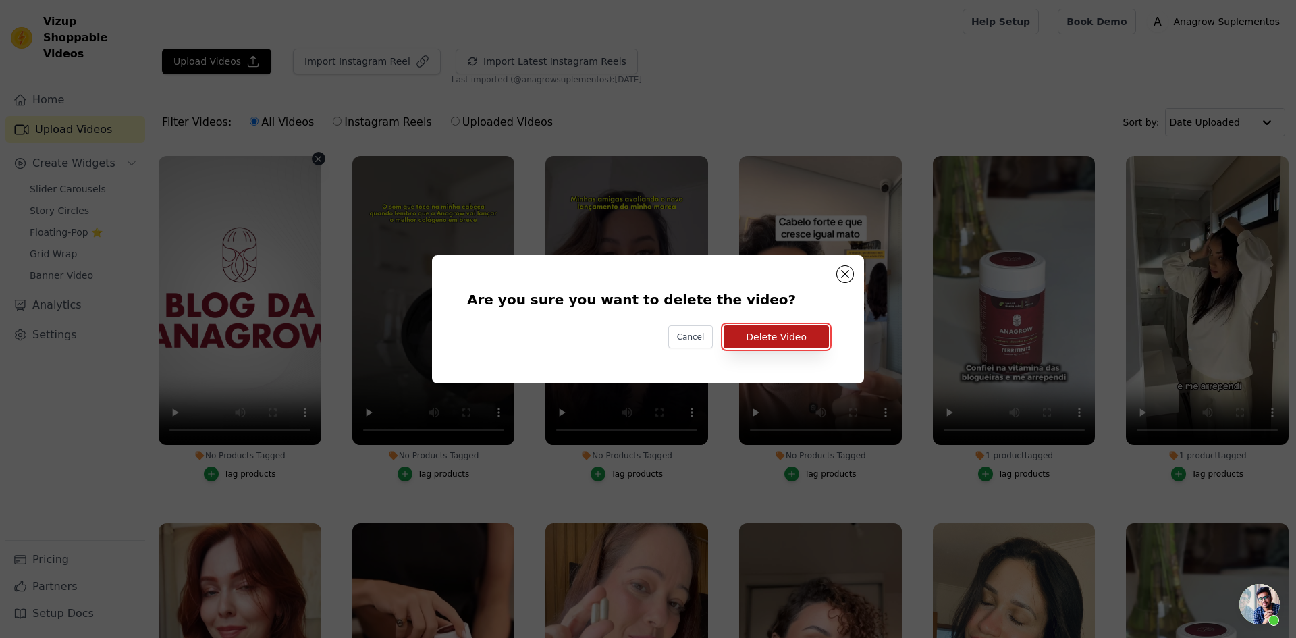
click at [781, 335] on button "Delete Video" at bounding box center [776, 336] width 105 height 23
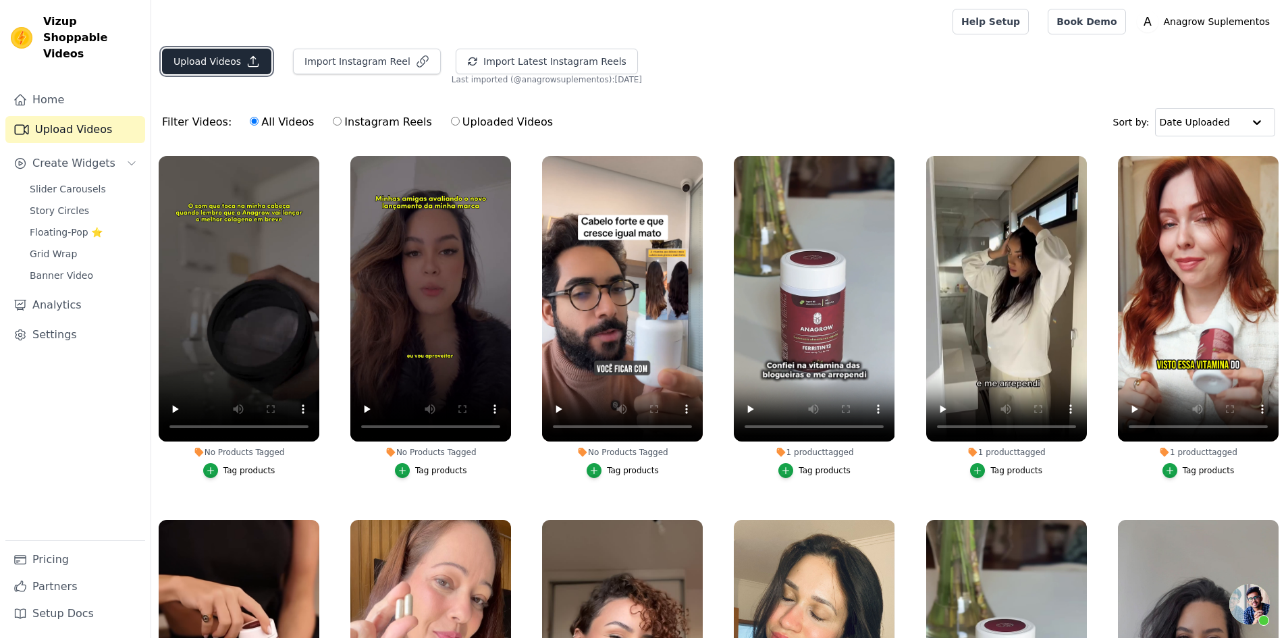
click at [225, 61] on button "Upload Videos" at bounding box center [216, 62] width 109 height 26
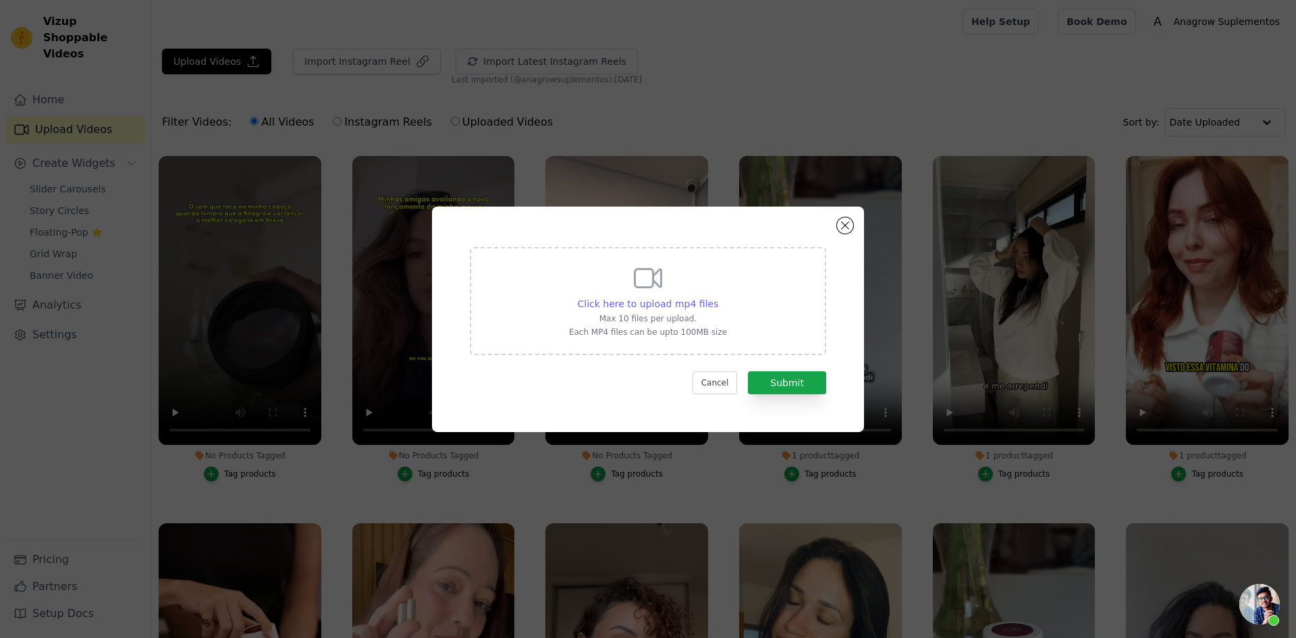
click at [674, 298] on span "Click here to upload mp4 files" at bounding box center [648, 303] width 141 height 11
click at [717, 297] on input "Click here to upload mp4 files Max 10 files per upload. Each MP4 files can be u…" at bounding box center [717, 296] width 1 height 1
type input "C:\fakepath\ceb1c9025b0a463388c26d29aff50a29.mp4"
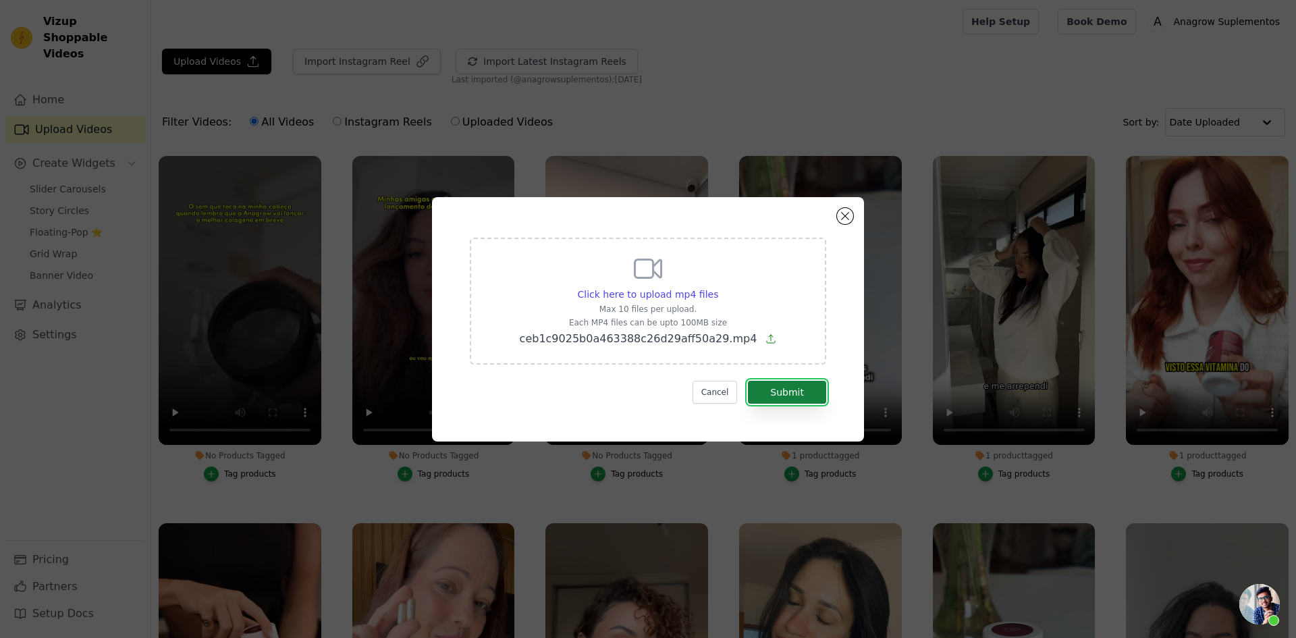
click at [821, 396] on button "Submit" at bounding box center [787, 392] width 78 height 23
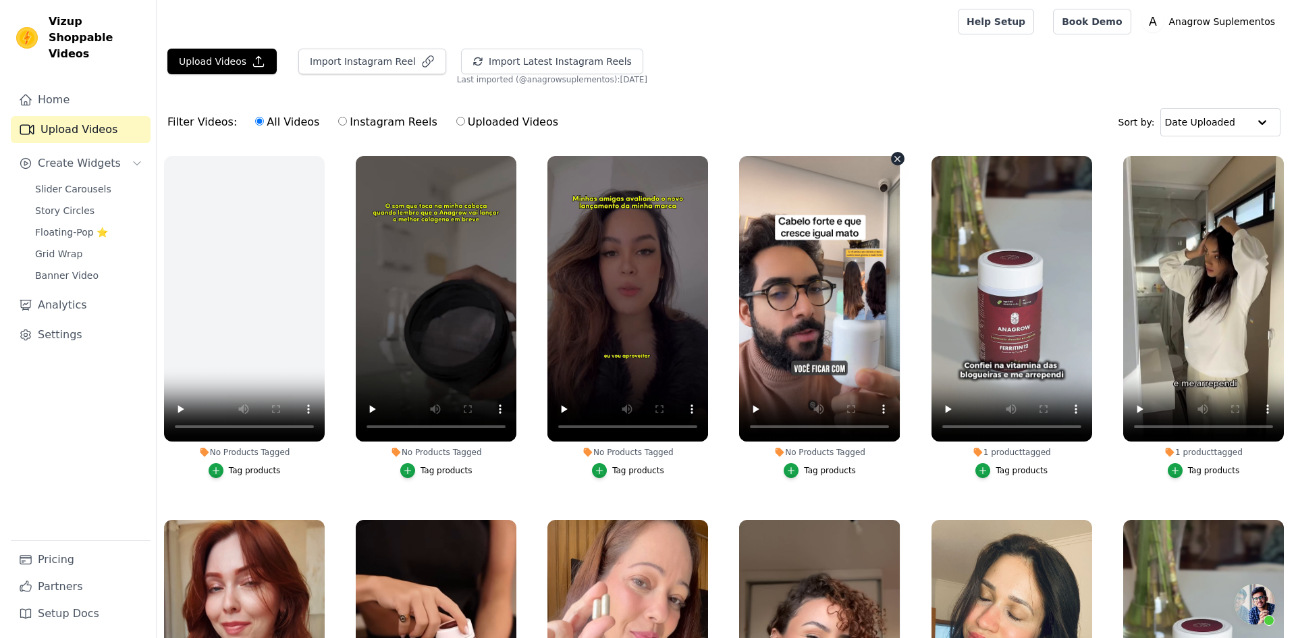
scroll to position [266, 0]
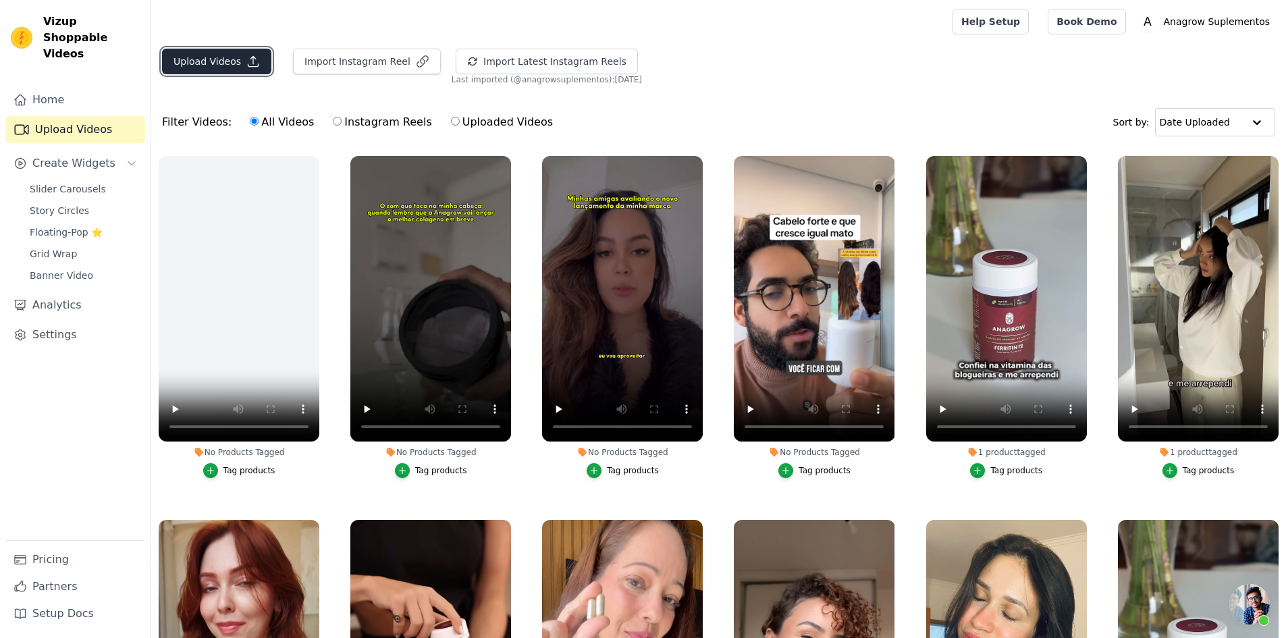
click at [221, 61] on button "Upload Videos" at bounding box center [216, 62] width 109 height 26
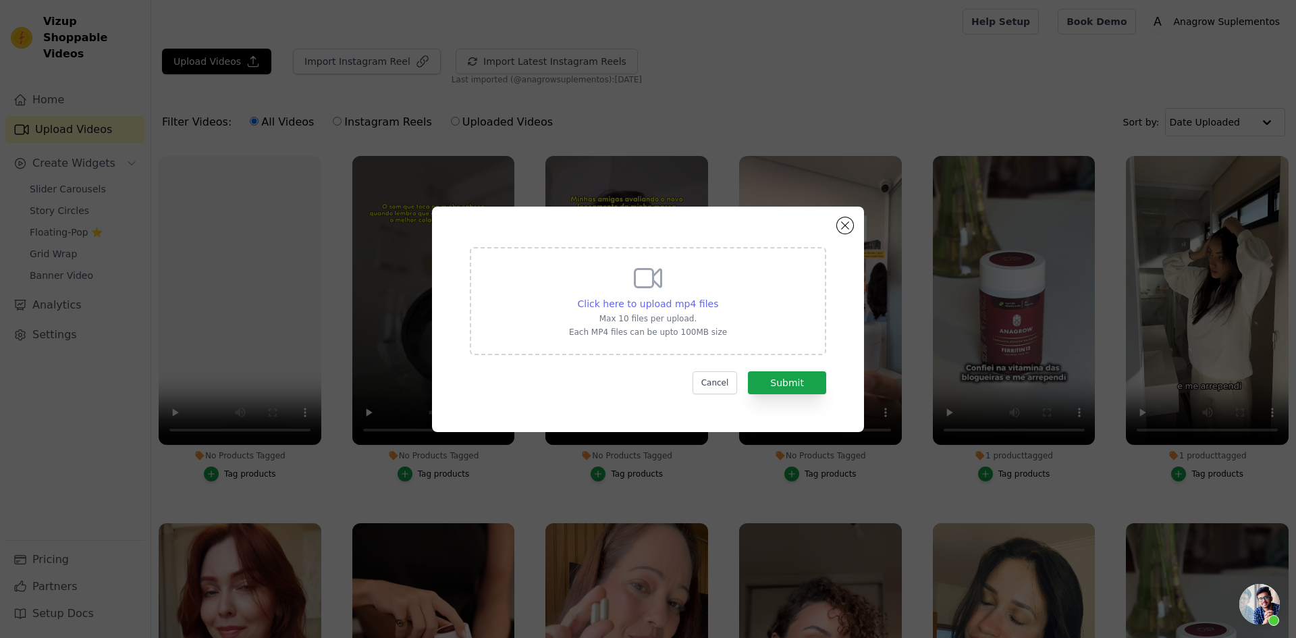
click at [638, 302] on span "Click here to upload mp4 files" at bounding box center [648, 303] width 141 height 11
click at [717, 297] on input "Click here to upload mp4 files Max 10 files per upload. Each MP4 files can be u…" at bounding box center [717, 296] width 1 height 1
type input "C:\fakepath\79ae7e1e0df948a3a3a9191eee1ea8a7.mp4"
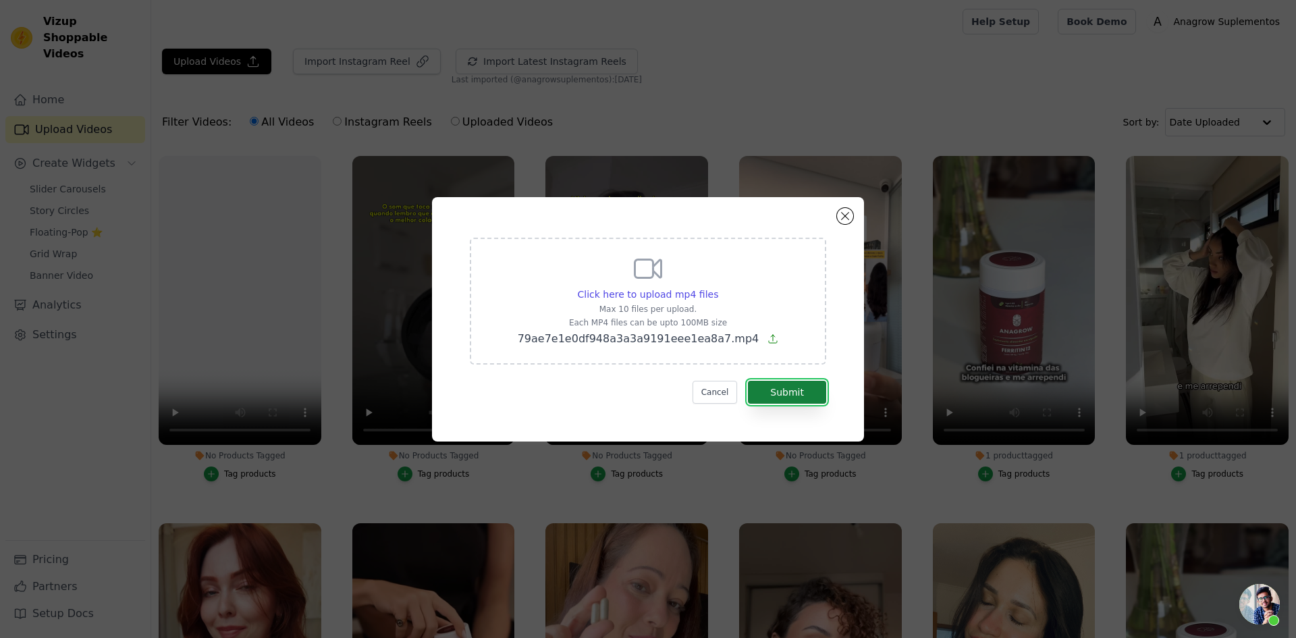
click at [776, 396] on button "Submit" at bounding box center [787, 392] width 78 height 23
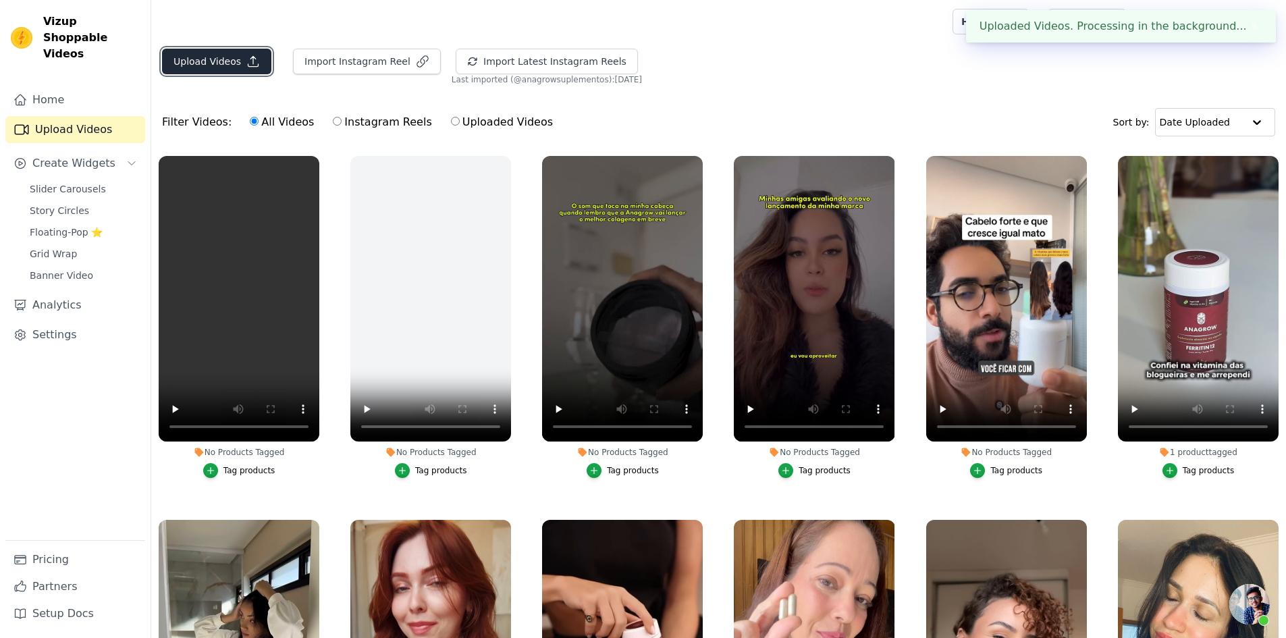
click at [192, 57] on button "Upload Videos" at bounding box center [216, 62] width 109 height 26
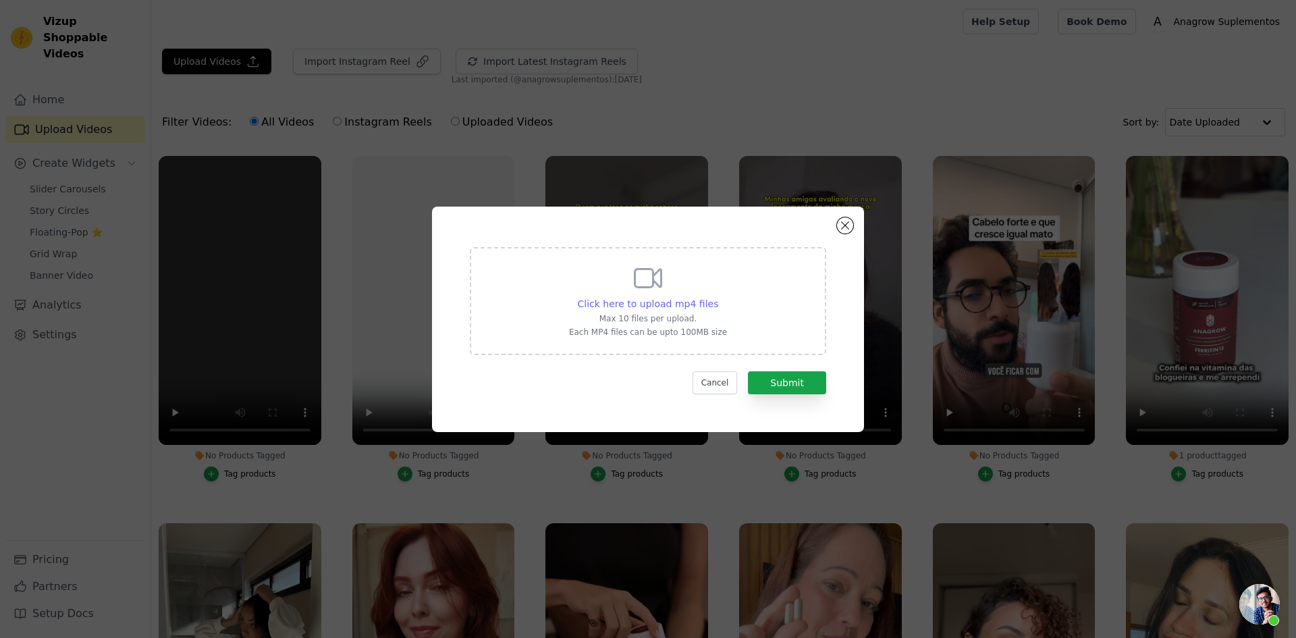
click at [603, 298] on span "Click here to upload mp4 files" at bounding box center [648, 303] width 141 height 11
click at [717, 297] on input "Click here to upload mp4 files Max 10 files per upload. Each MP4 files can be u…" at bounding box center [717, 296] width 1 height 1
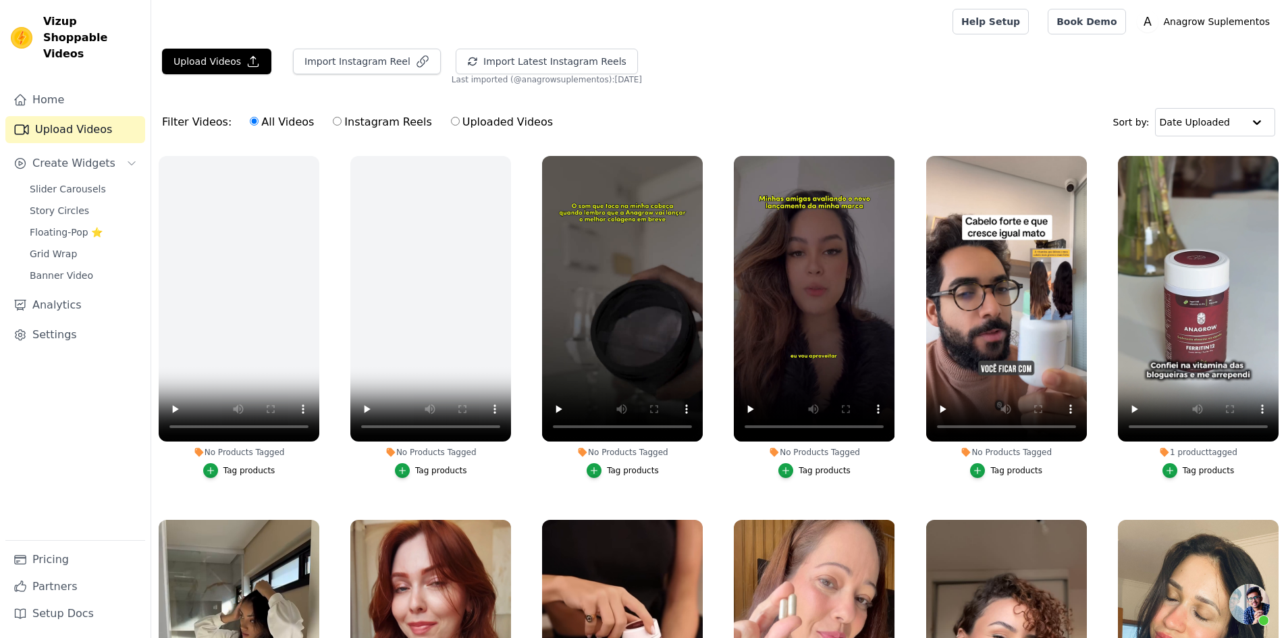
scroll to position [266, 0]
